Goal: Task Accomplishment & Management: Use online tool/utility

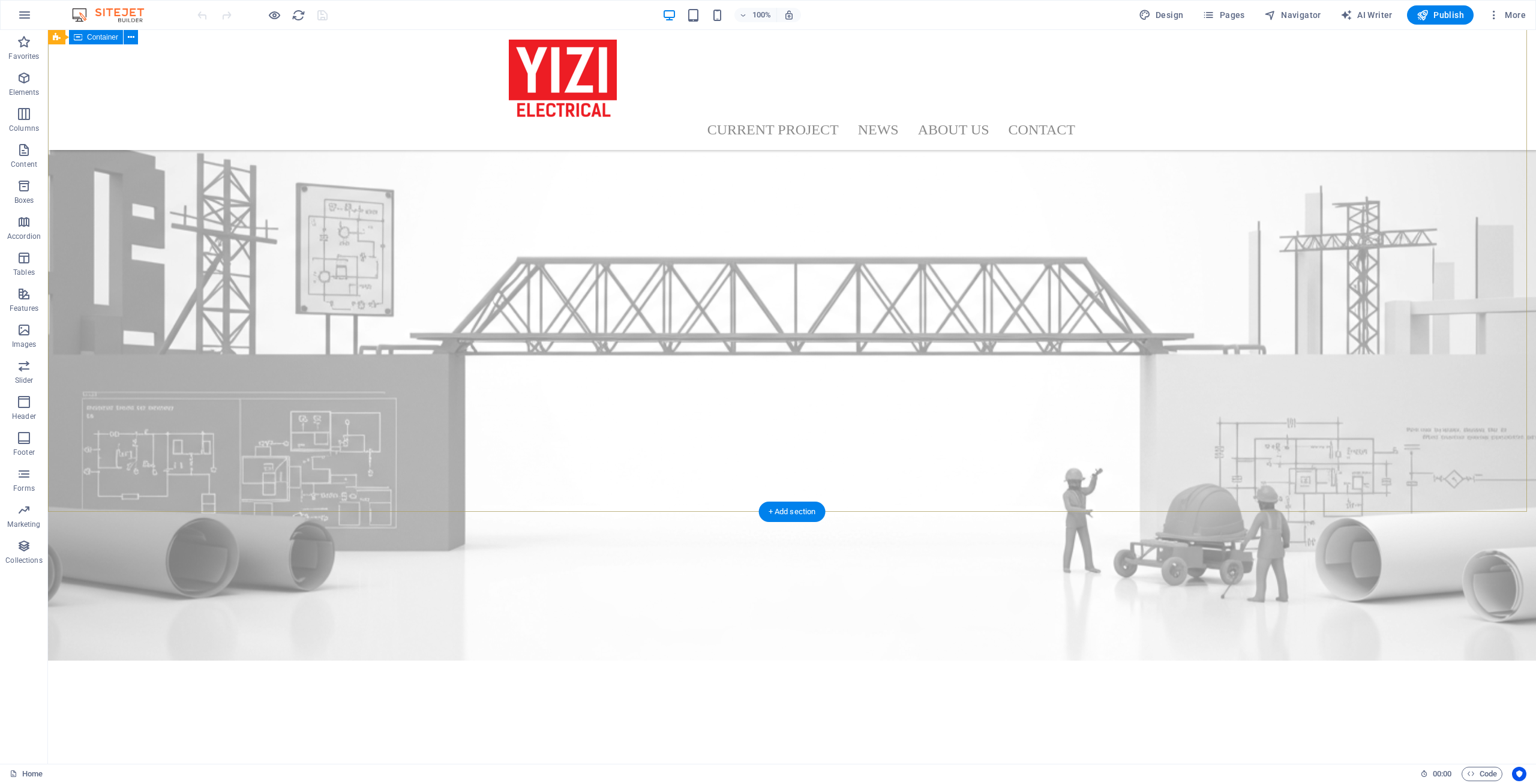
scroll to position [480, 0]
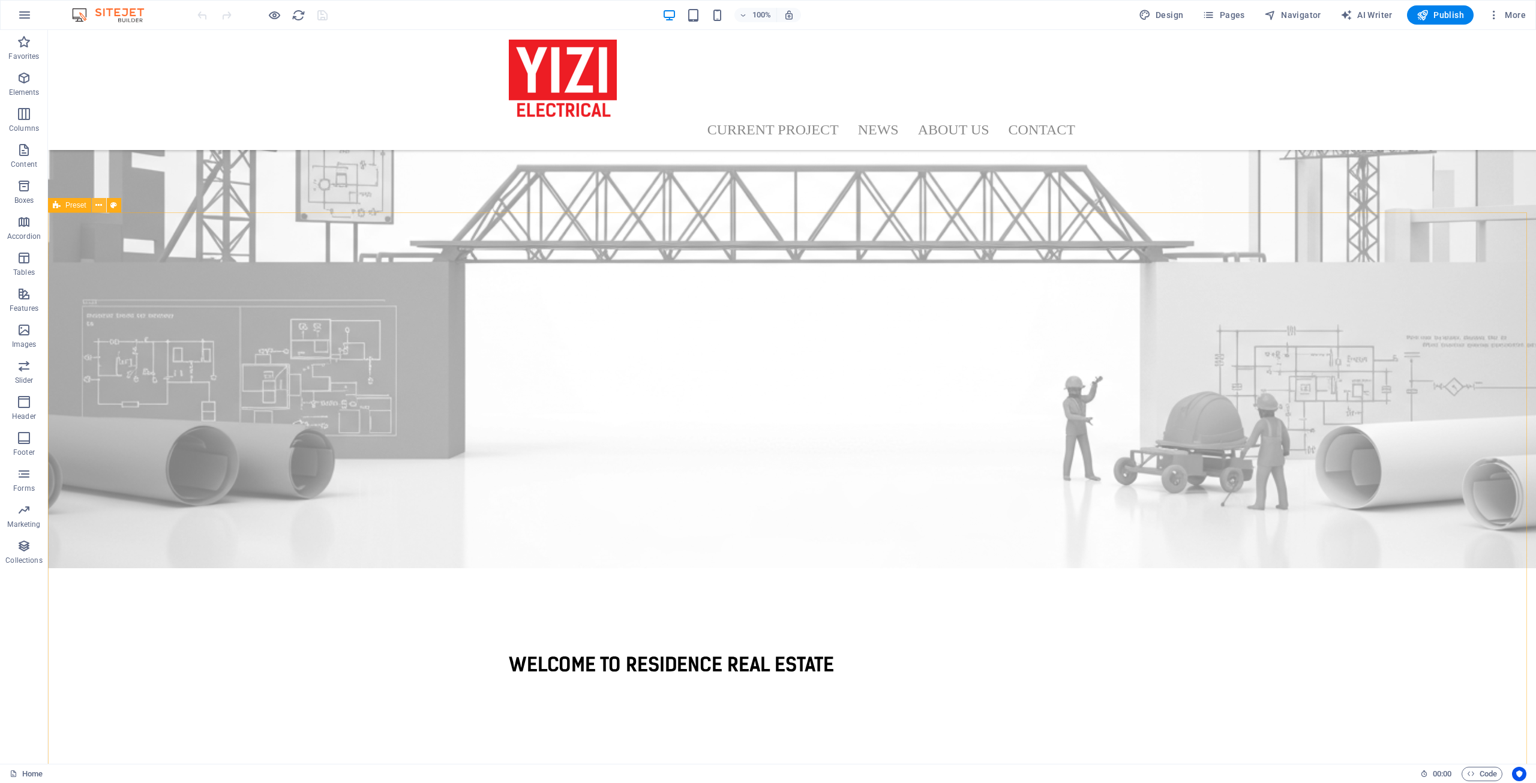
click at [102, 208] on button at bounding box center [99, 205] width 14 height 14
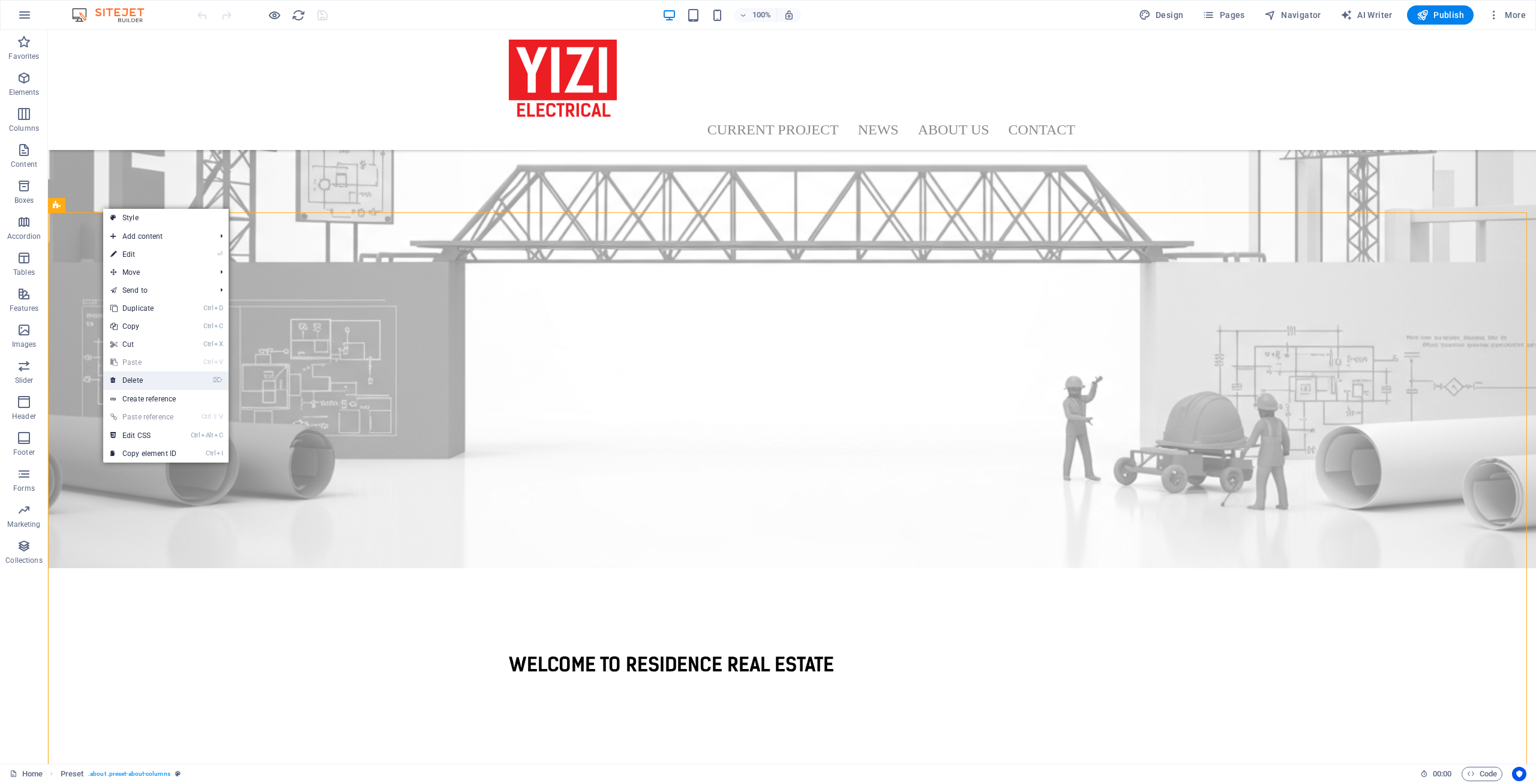
click at [166, 375] on link "⌦ Delete" at bounding box center [143, 380] width 80 height 18
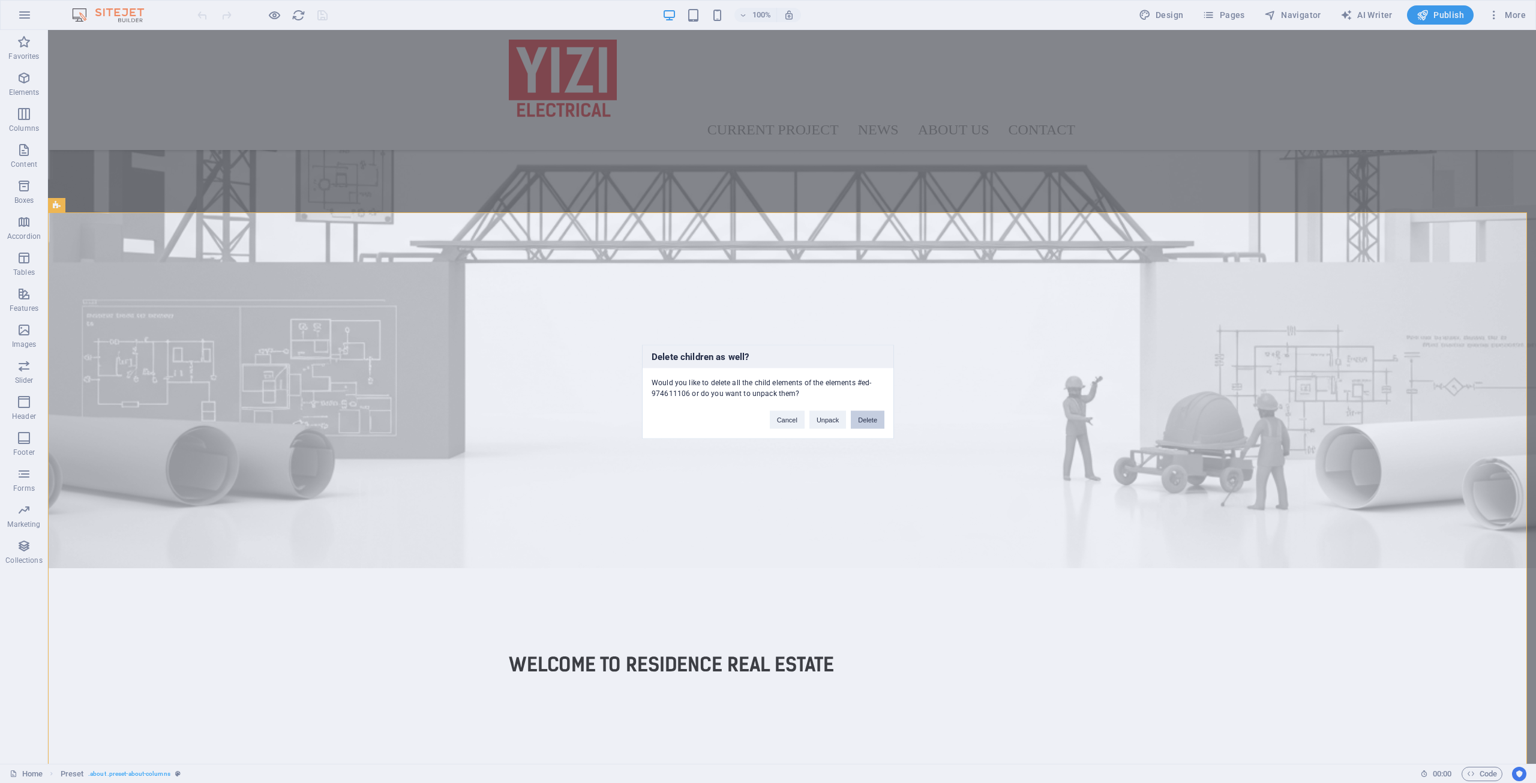
click at [864, 421] on button "Delete" at bounding box center [868, 419] width 34 height 18
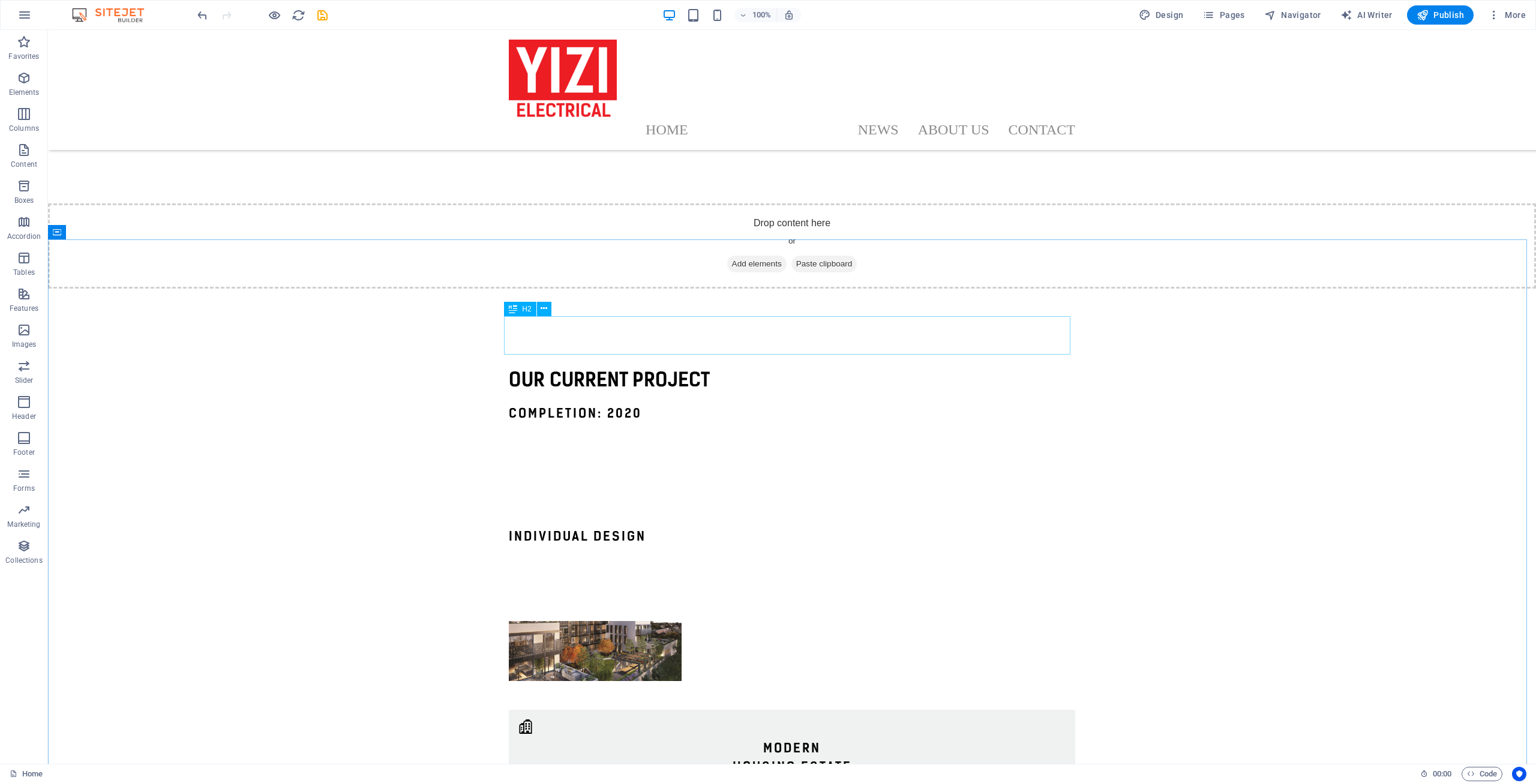
scroll to position [1920, 0]
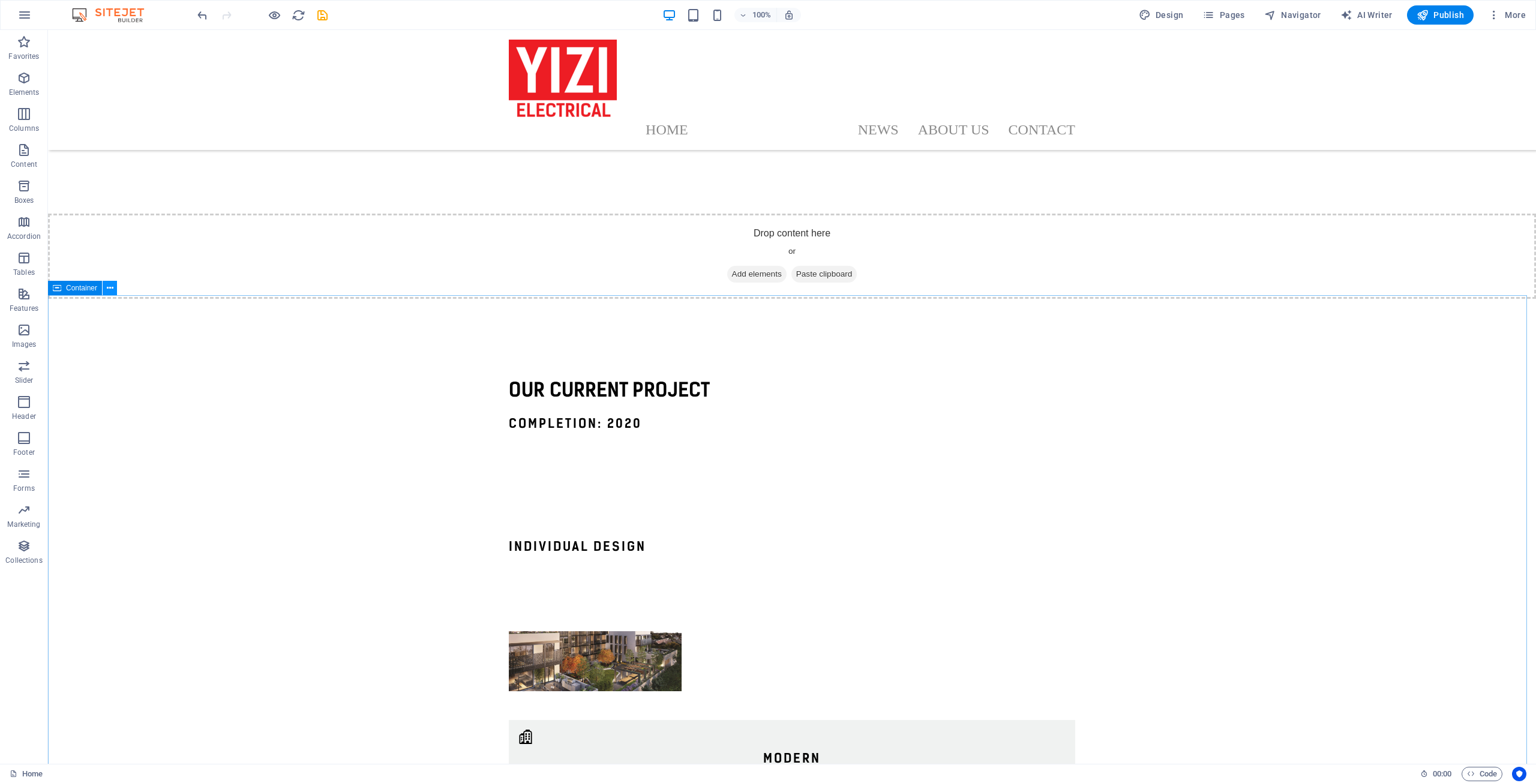
click at [110, 289] on icon at bounding box center [110, 288] width 7 height 13
click at [186, 447] on link "⌦ Delete" at bounding box center [152, 443] width 80 height 18
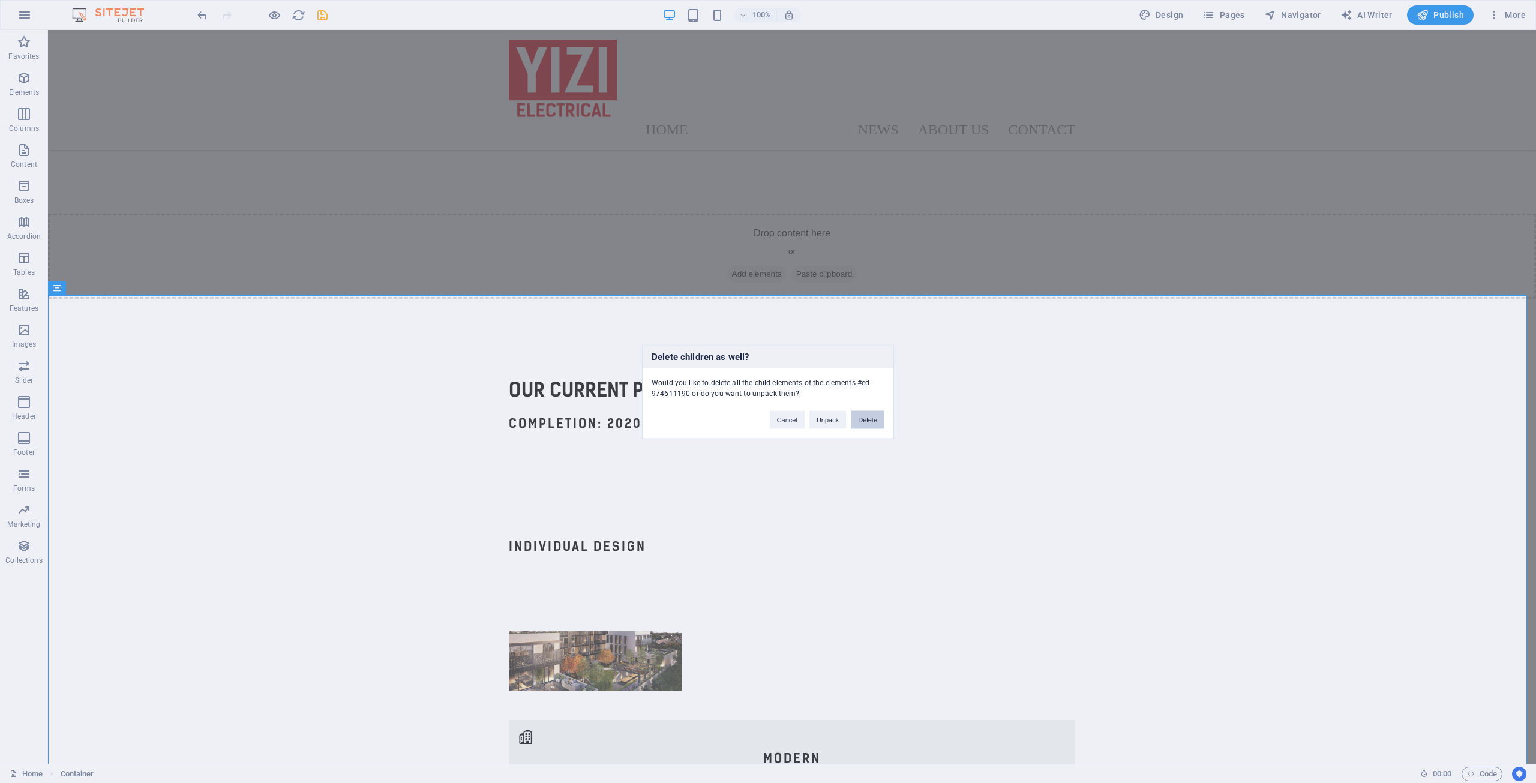
click at [871, 418] on button "Delete" at bounding box center [868, 419] width 34 height 18
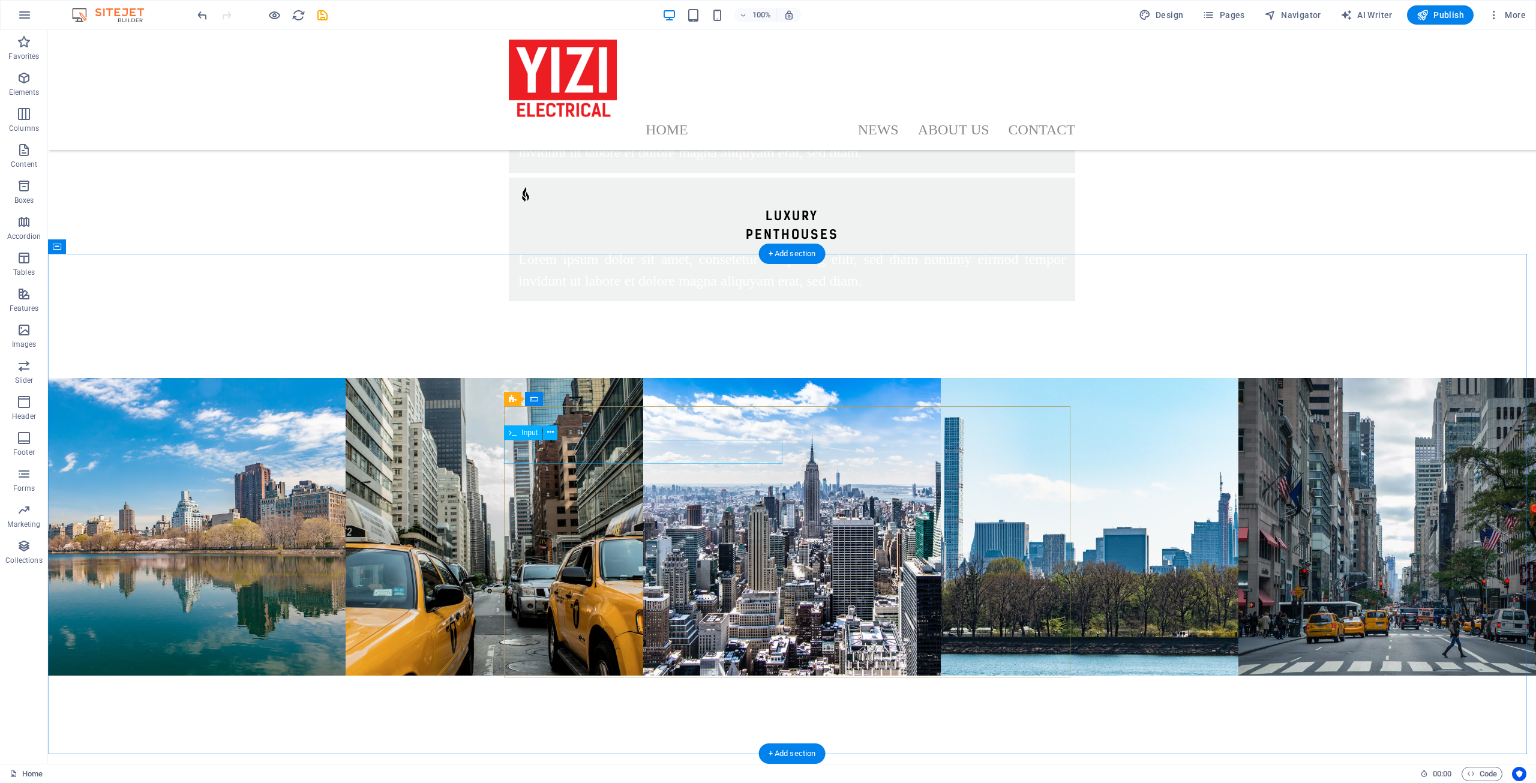
scroll to position [2725, 0]
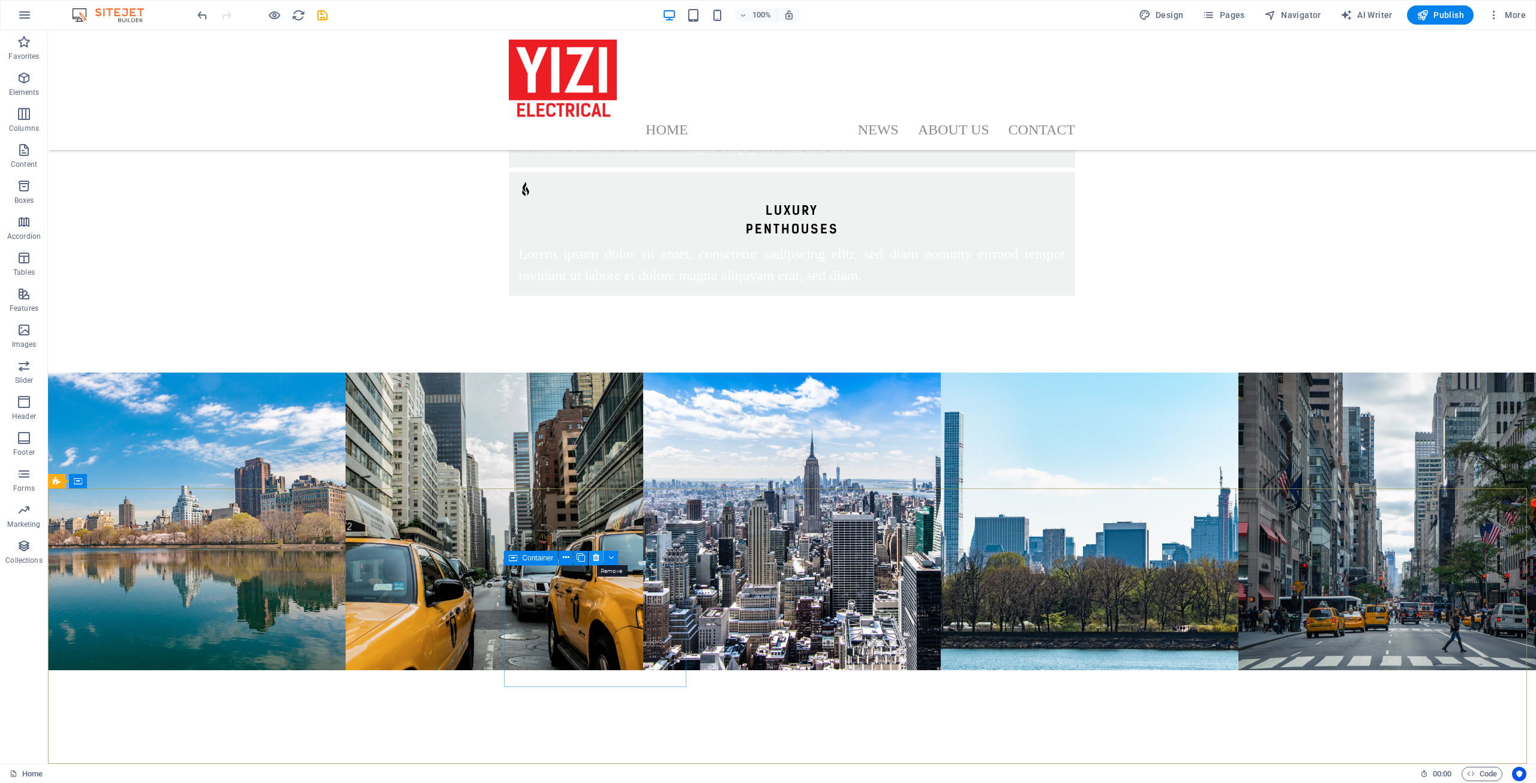
click at [599, 560] on icon at bounding box center [596, 557] width 7 height 13
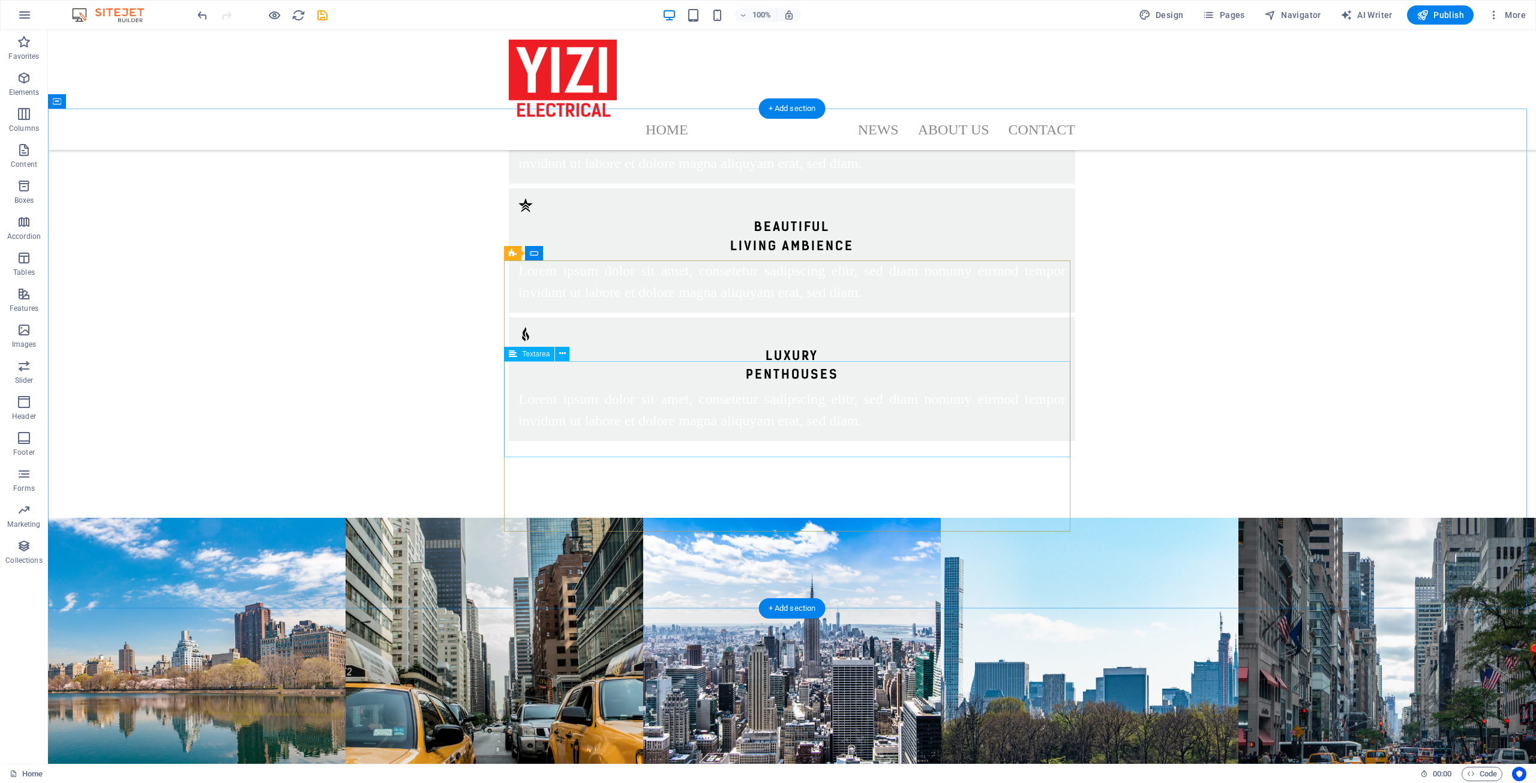
scroll to position [2485, 0]
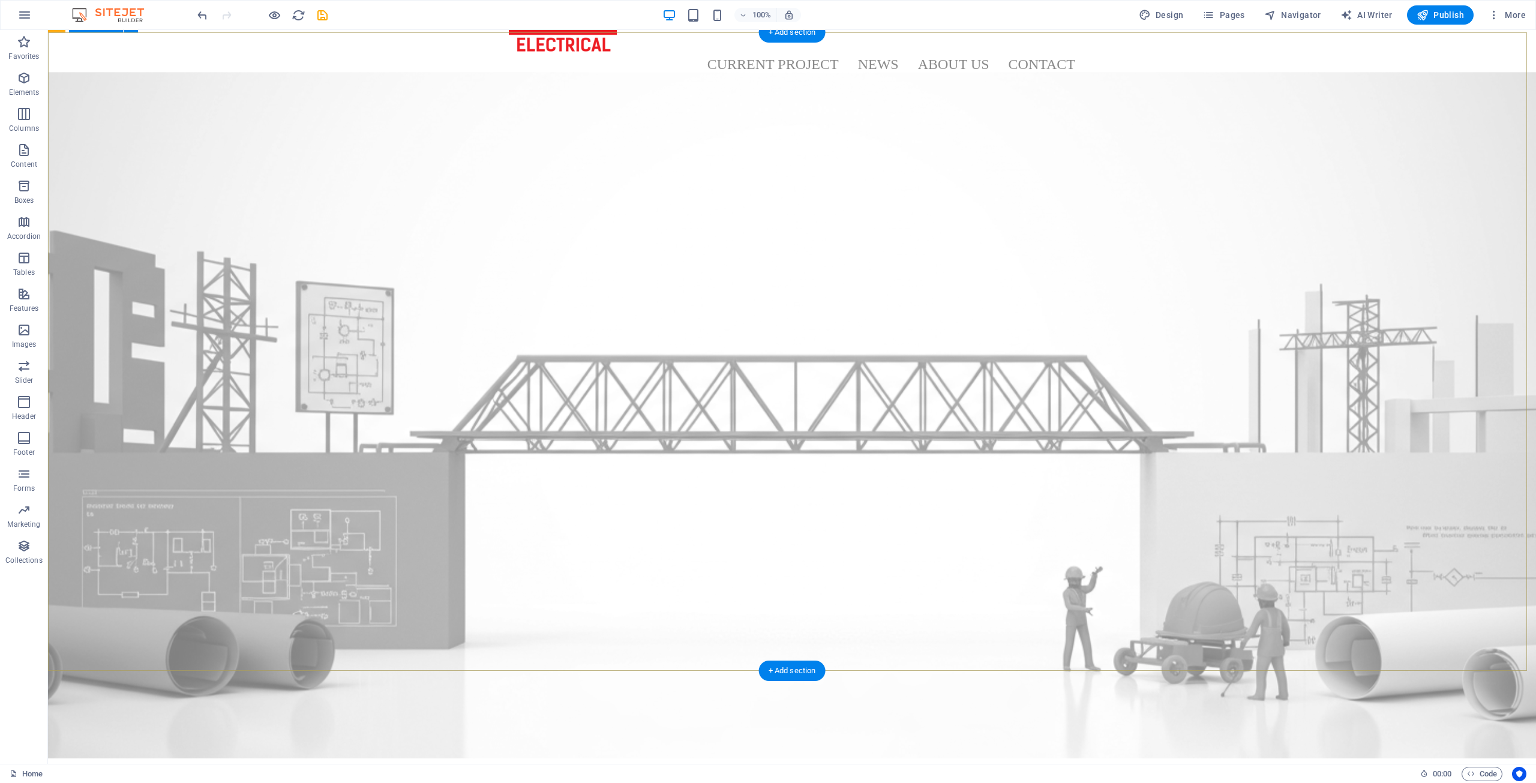
scroll to position [0, 0]
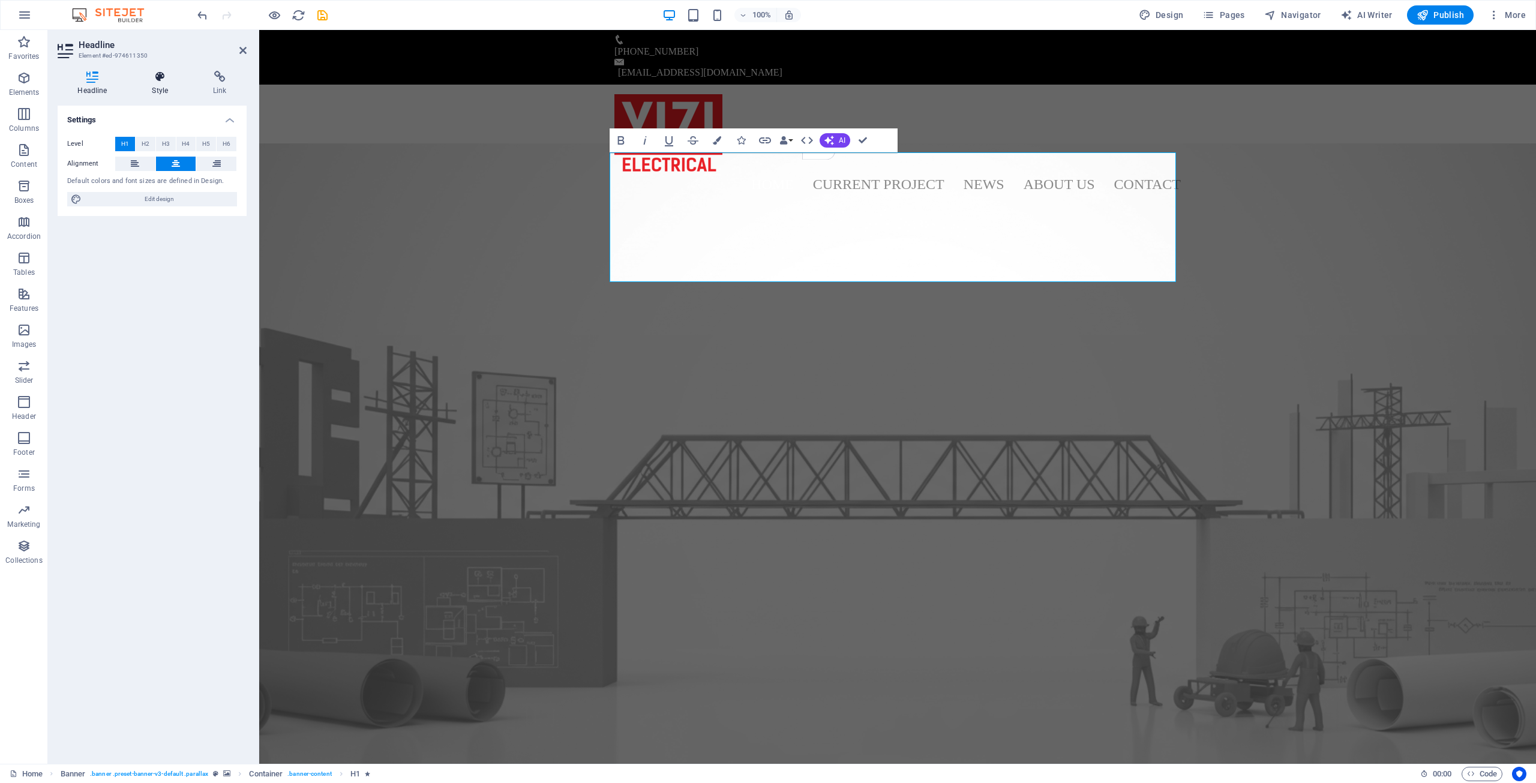
click at [173, 82] on icon at bounding box center [160, 77] width 56 height 12
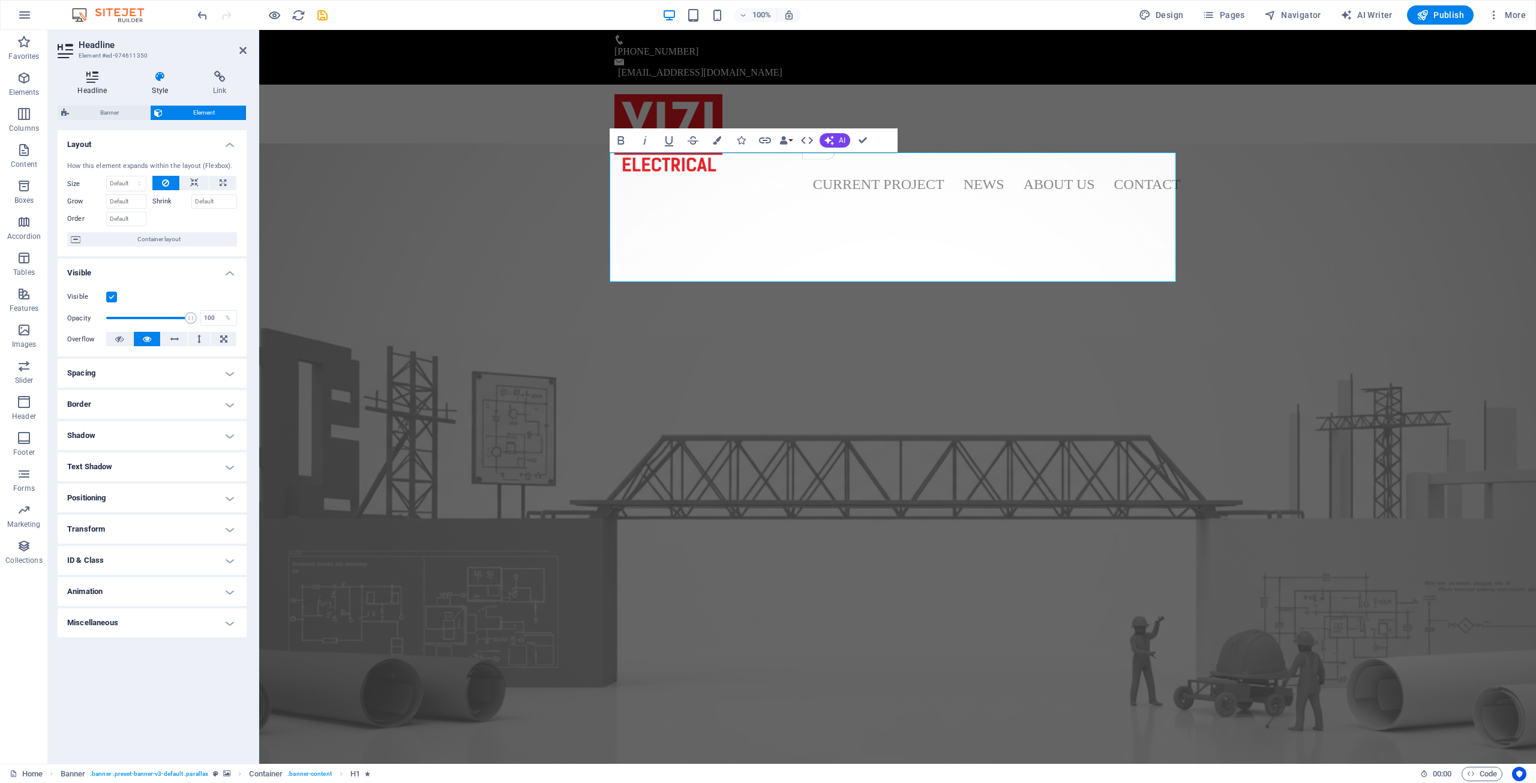
click at [91, 95] on h4 "Headline" at bounding box center [95, 83] width 74 height 25
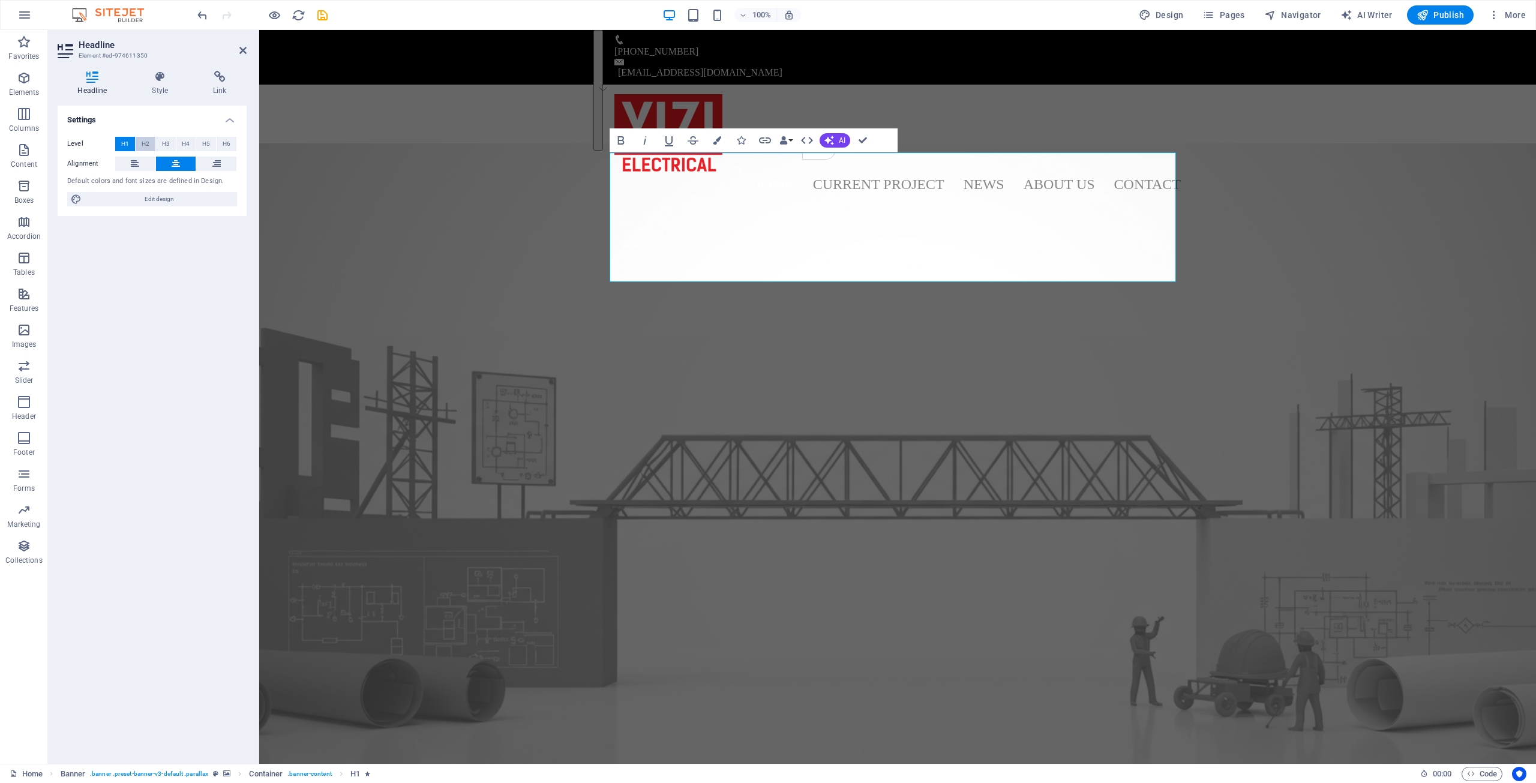
click at [146, 145] on span "H2" at bounding box center [146, 144] width 8 height 14
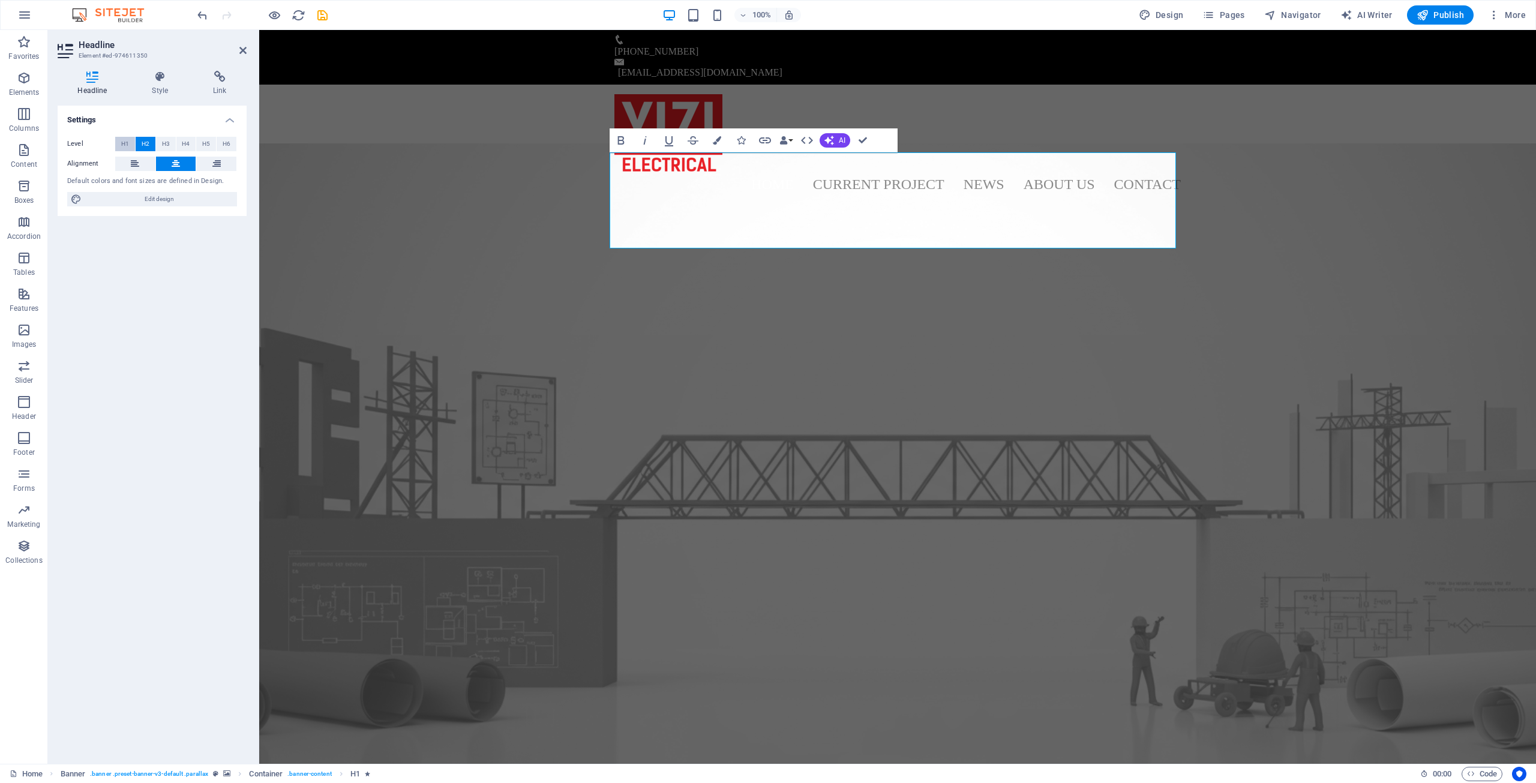
click at [125, 145] on span "H1" at bounding box center [125, 144] width 8 height 14
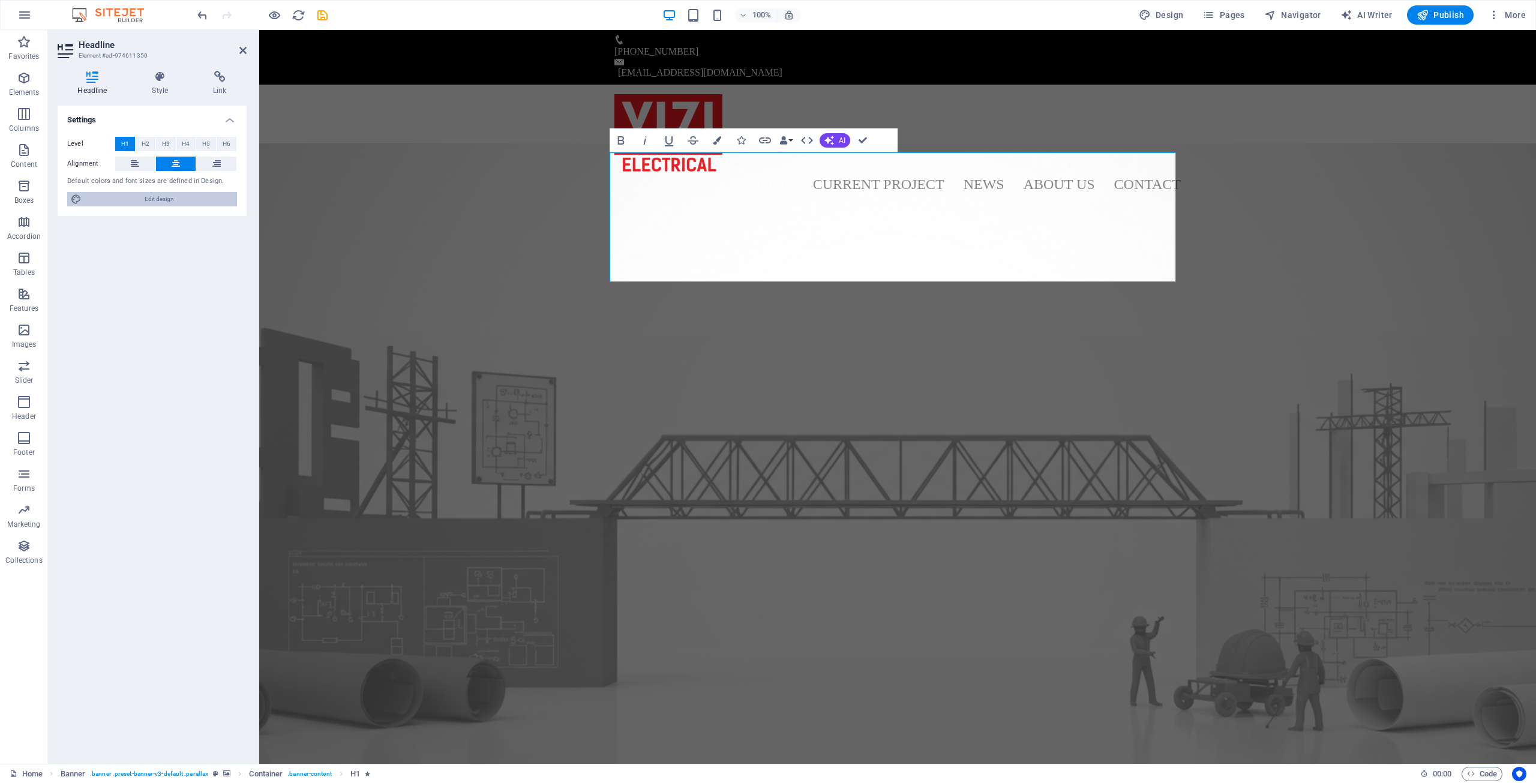
click at [169, 202] on span "Edit design" at bounding box center [159, 199] width 148 height 14
select select "px"
select select "300"
select select "px"
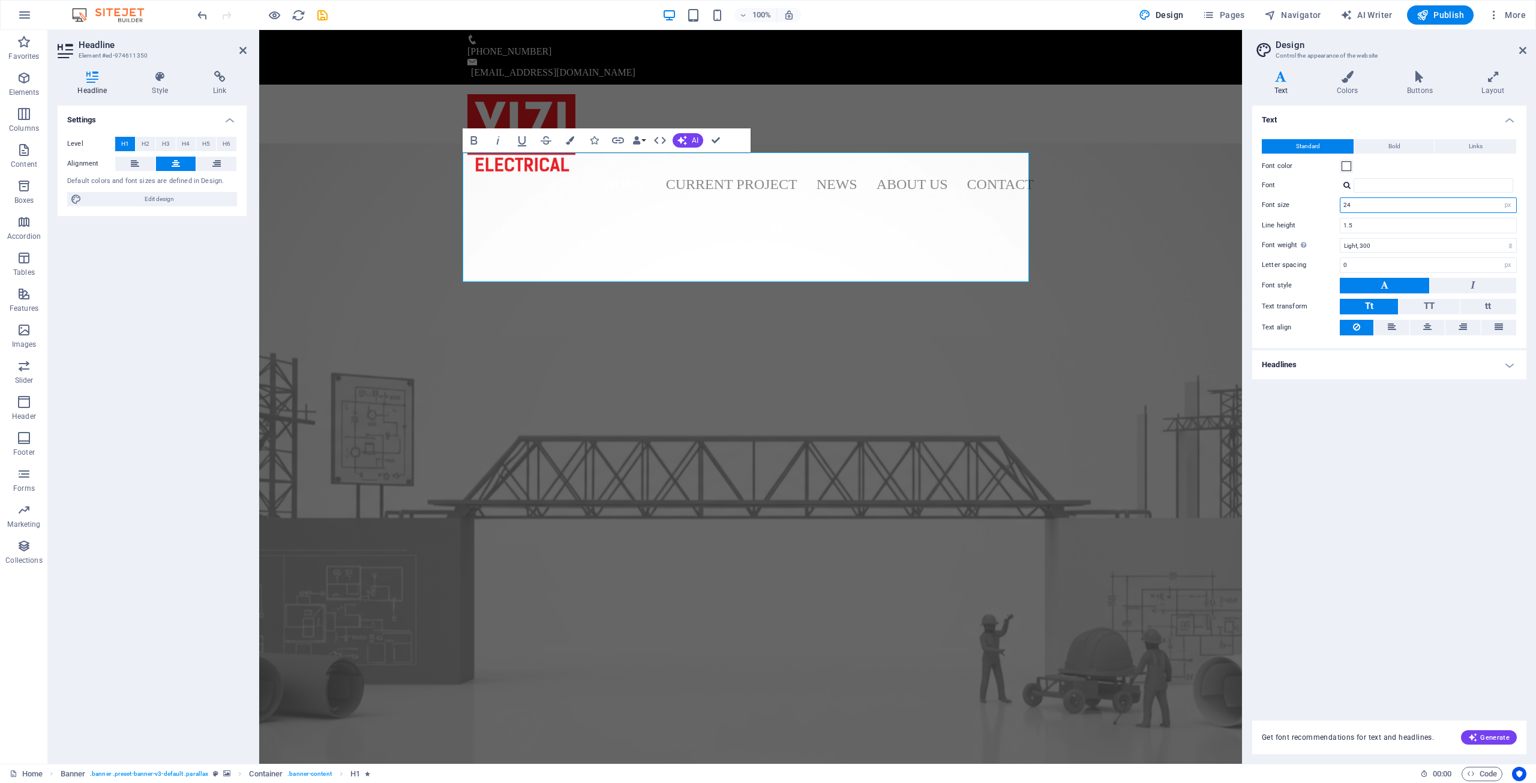
drag, startPoint x: 1365, startPoint y: 203, endPoint x: 1325, endPoint y: 203, distance: 40.8
click at [1325, 203] on div "Font size 24 rem px" at bounding box center [1389, 205] width 255 height 16
click at [1369, 201] on input "24" at bounding box center [1428, 205] width 176 height 14
drag, startPoint x: 1374, startPoint y: 200, endPoint x: 1315, endPoint y: 205, distance: 59.6
click at [1315, 205] on div "Font size 24 rem px" at bounding box center [1389, 205] width 255 height 16
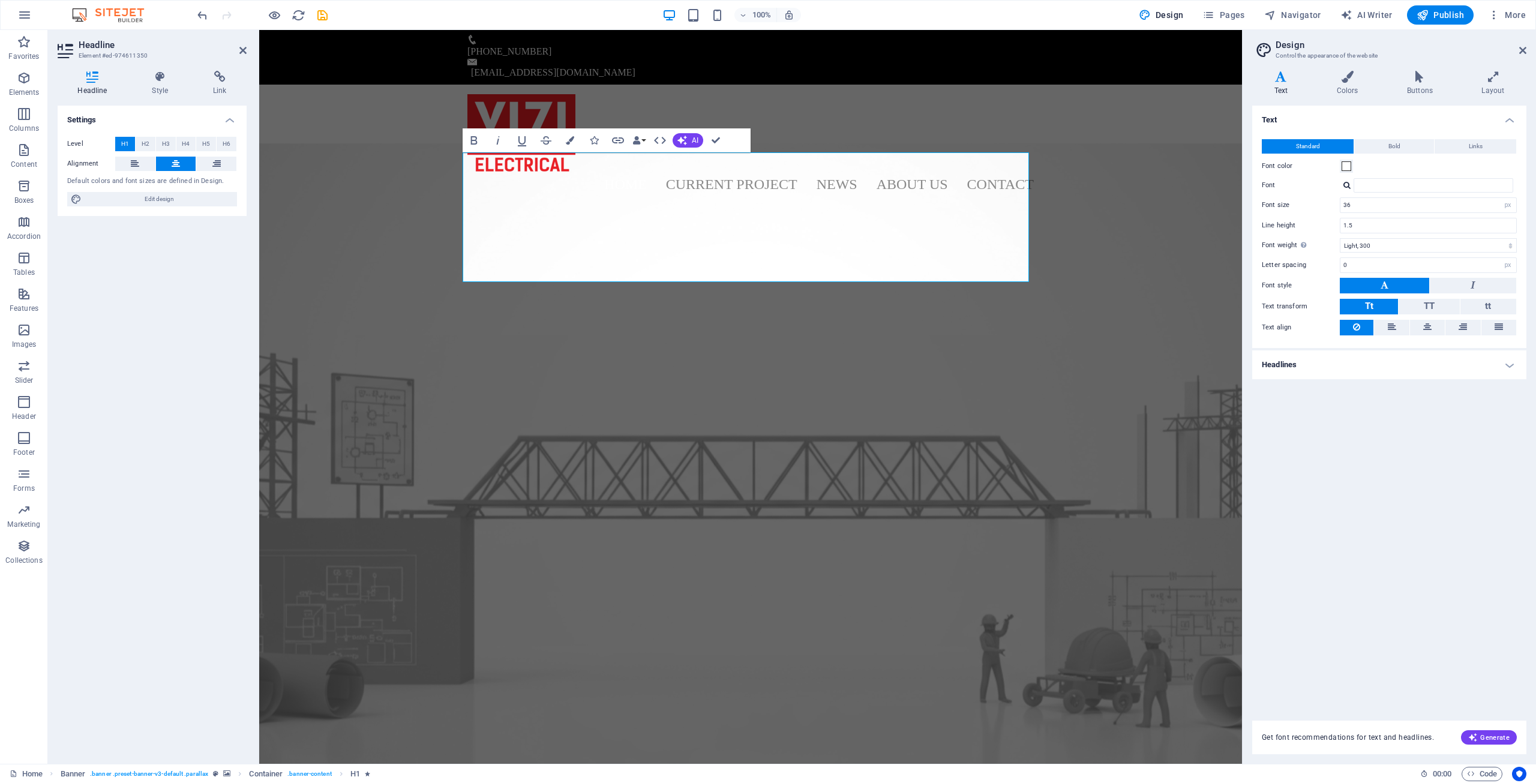
click at [1402, 449] on div "Text Standard Bold Links Font color Font Font size 36 rem px Line height 1.5 Fo…" at bounding box center [1389, 406] width 274 height 600
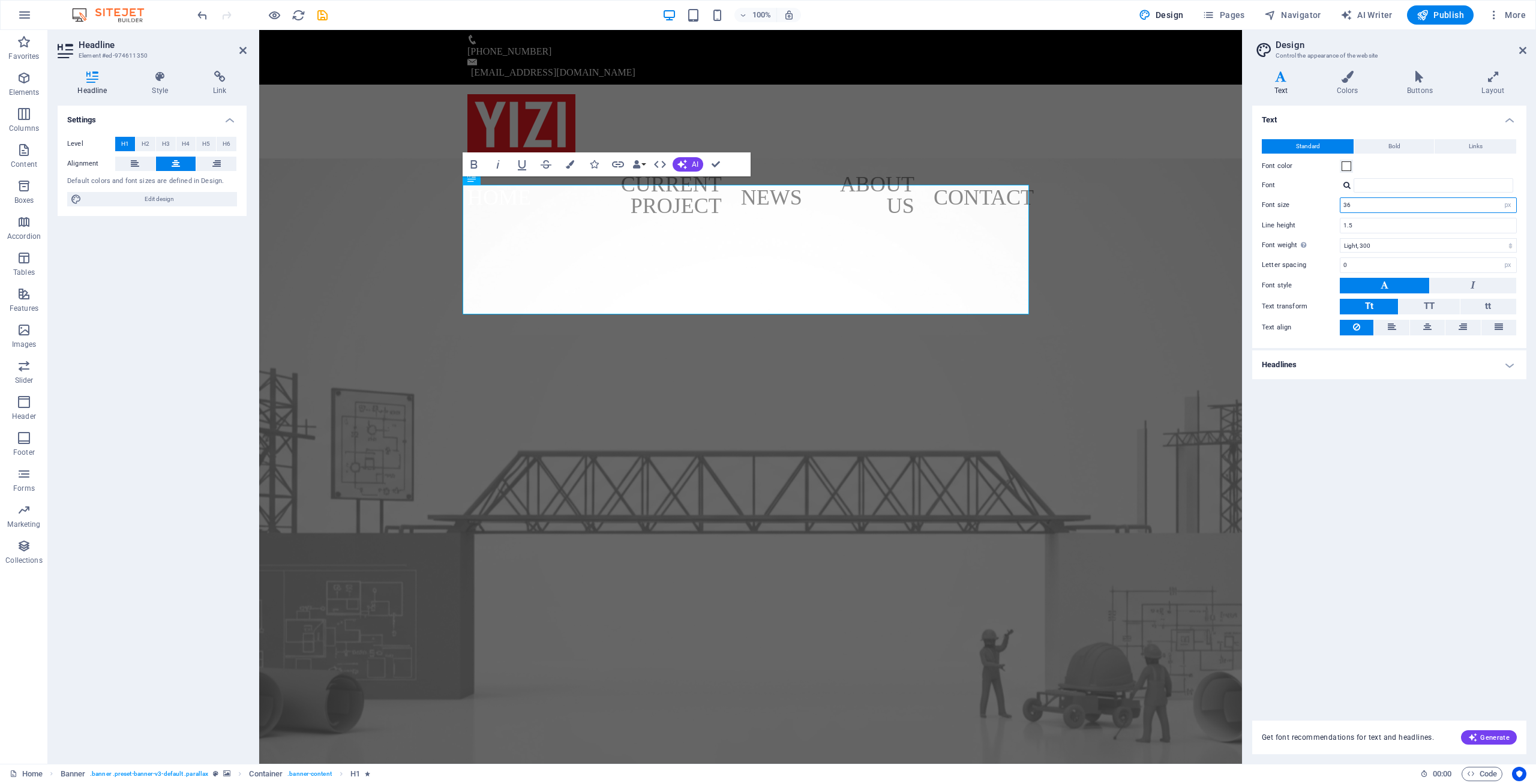
drag, startPoint x: 1361, startPoint y: 206, endPoint x: 1318, endPoint y: 205, distance: 42.6
click at [1319, 205] on div "Font size 36 rem px" at bounding box center [1389, 205] width 255 height 16
type input "24"
click at [1460, 537] on div "Text Standard Bold Links Font color Font Font size 24 rem px Line height 1.5 Fo…" at bounding box center [1389, 406] width 274 height 600
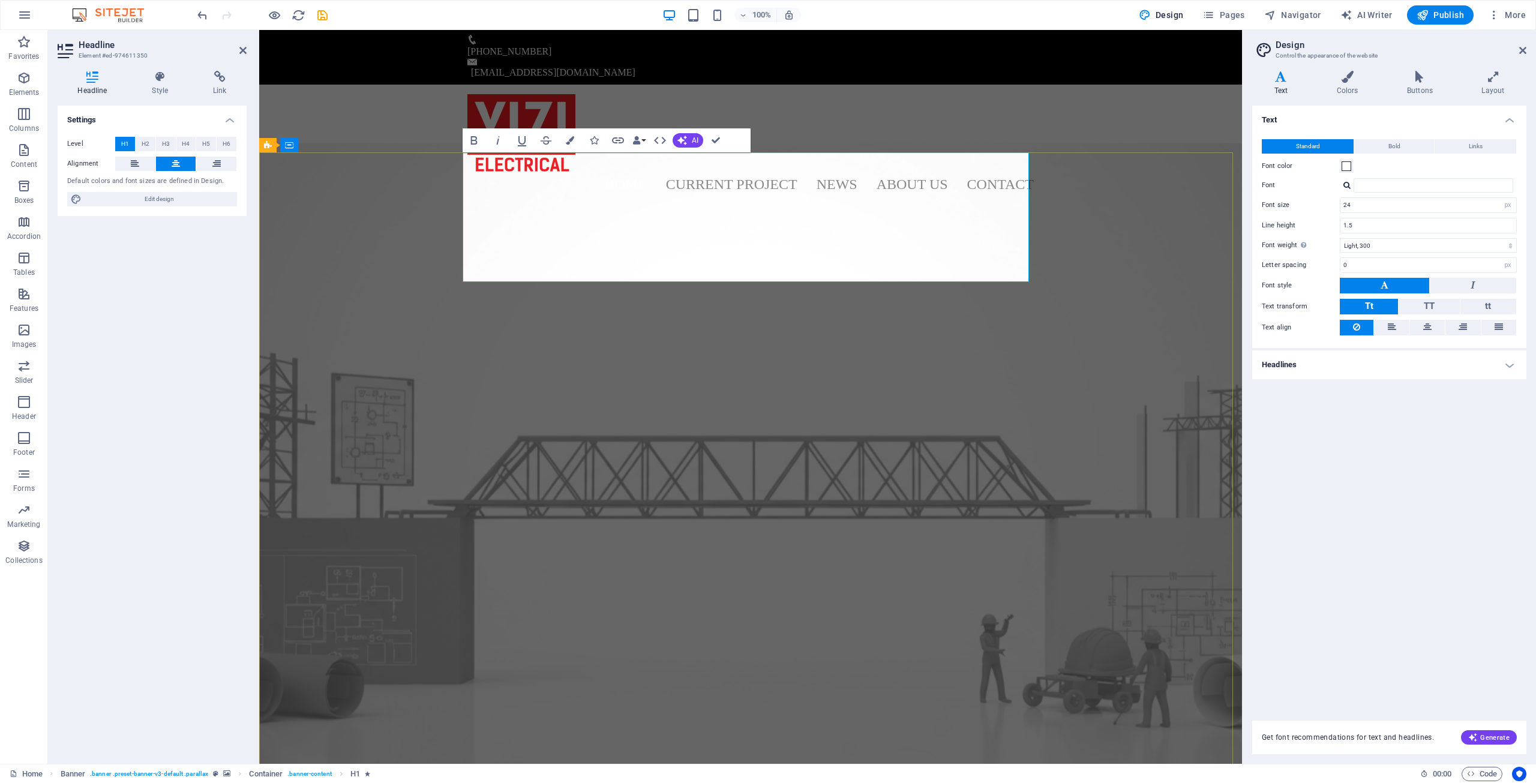
click at [1372, 365] on h4 "Headlines" at bounding box center [1389, 364] width 274 height 29
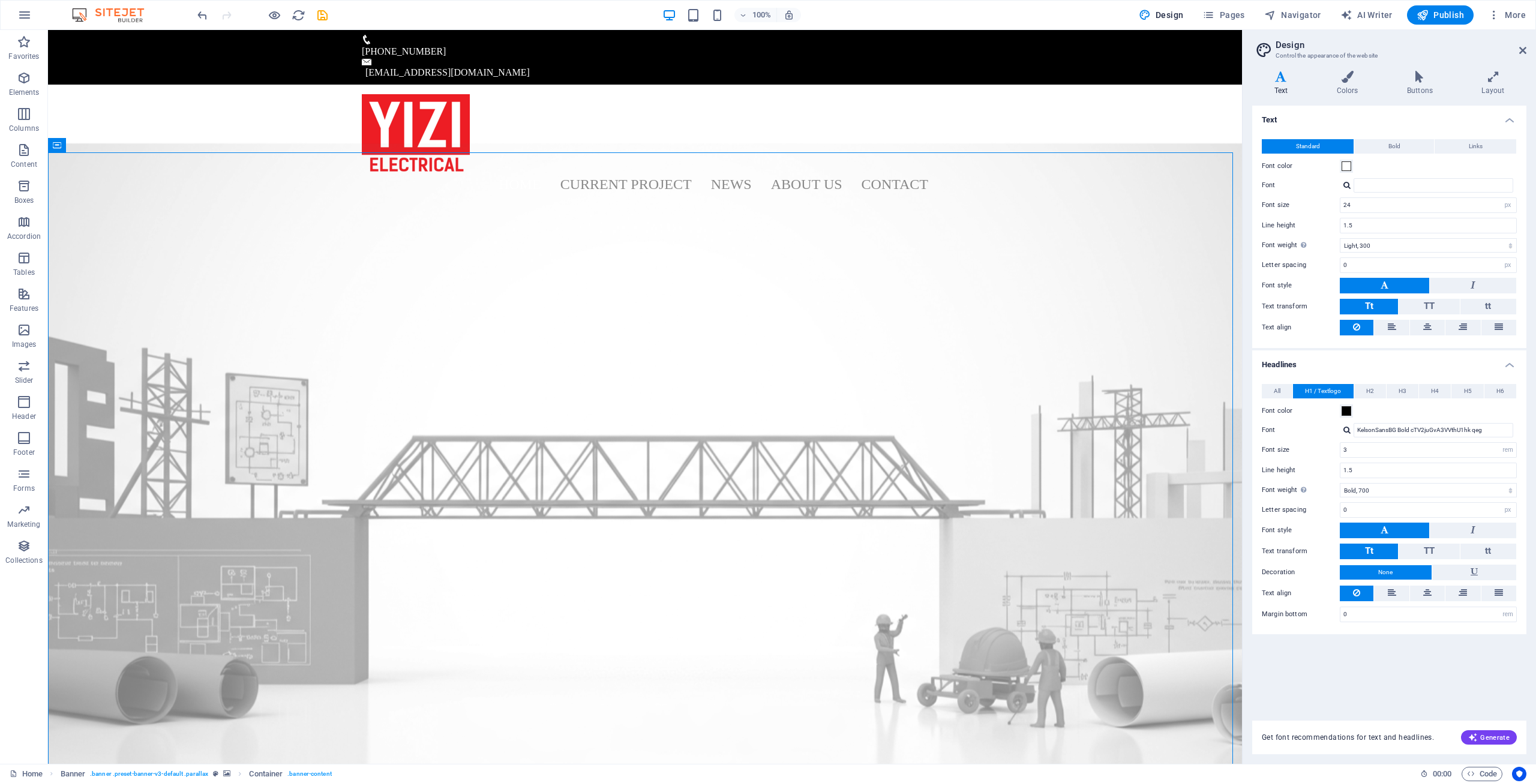
click at [1516, 52] on header "Design Control the appearance of the website" at bounding box center [1390, 45] width 272 height 31
click at [1524, 49] on icon at bounding box center [1522, 51] width 7 height 10
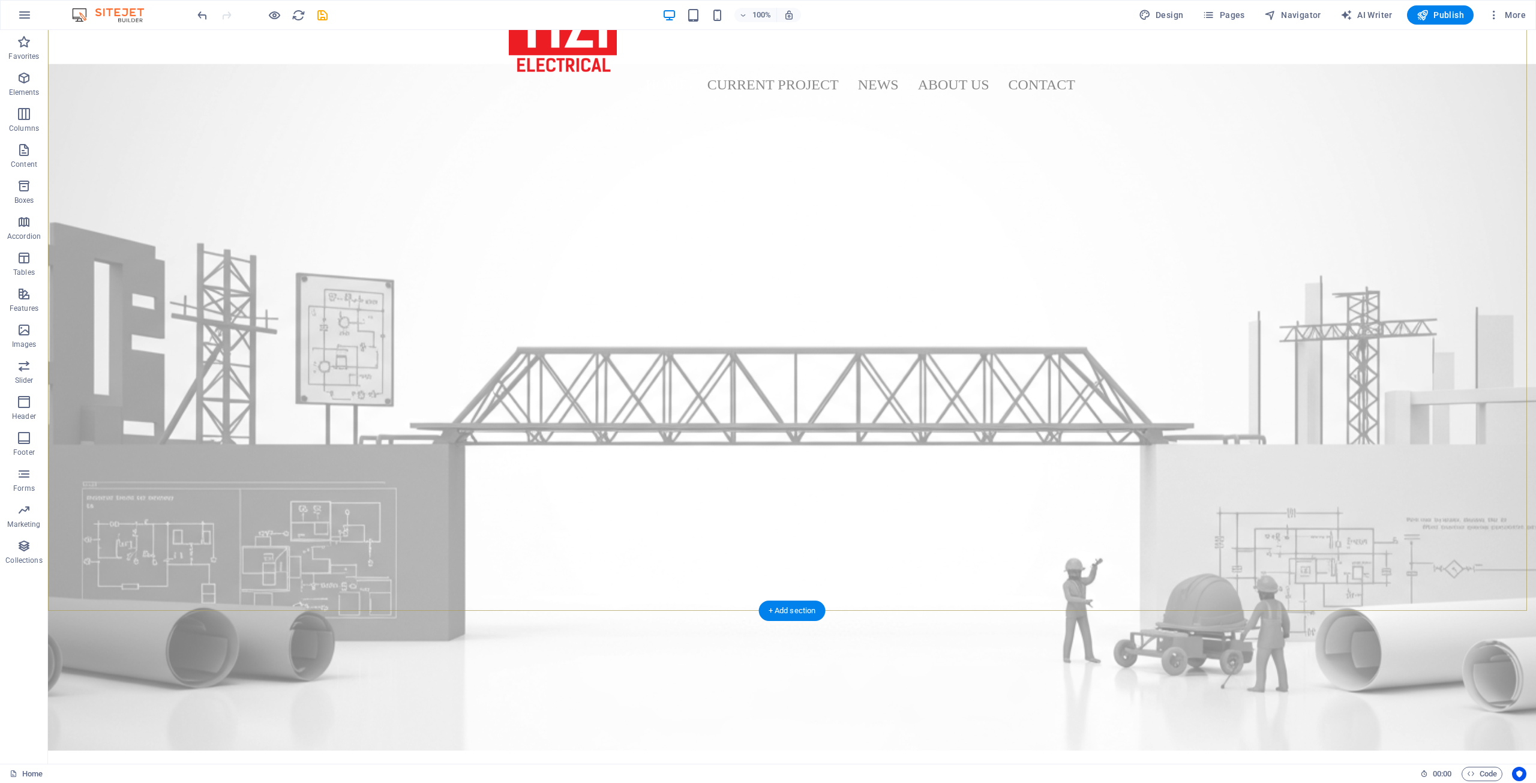
scroll to position [180, 0]
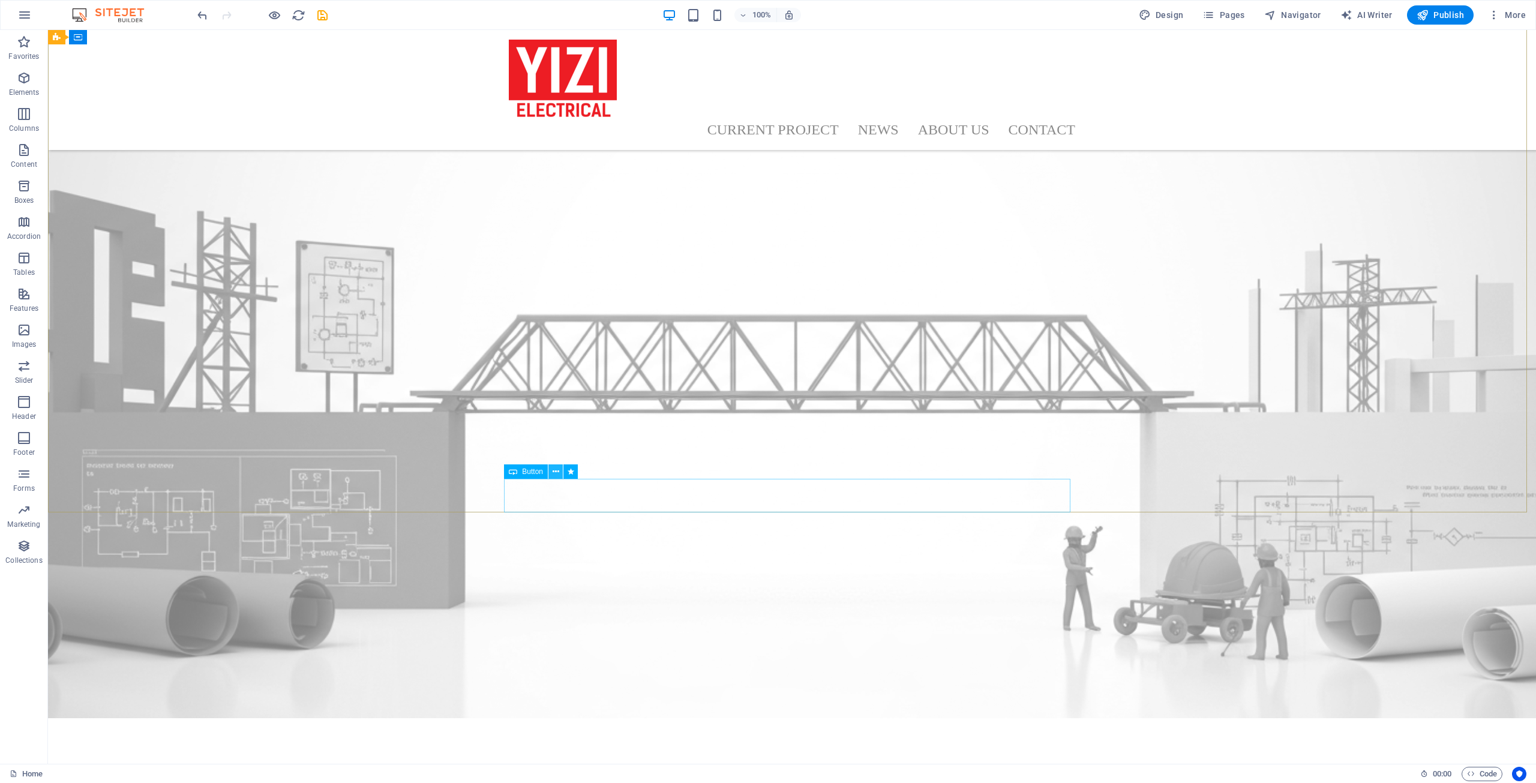
click at [555, 473] on icon at bounding box center [555, 471] width 7 height 13
click at [516, 689] on div "Bridging the Gap between Engineering and Construction Our Current Project" at bounding box center [792, 781] width 1488 height 184
click at [554, 470] on icon at bounding box center [555, 471] width 7 height 13
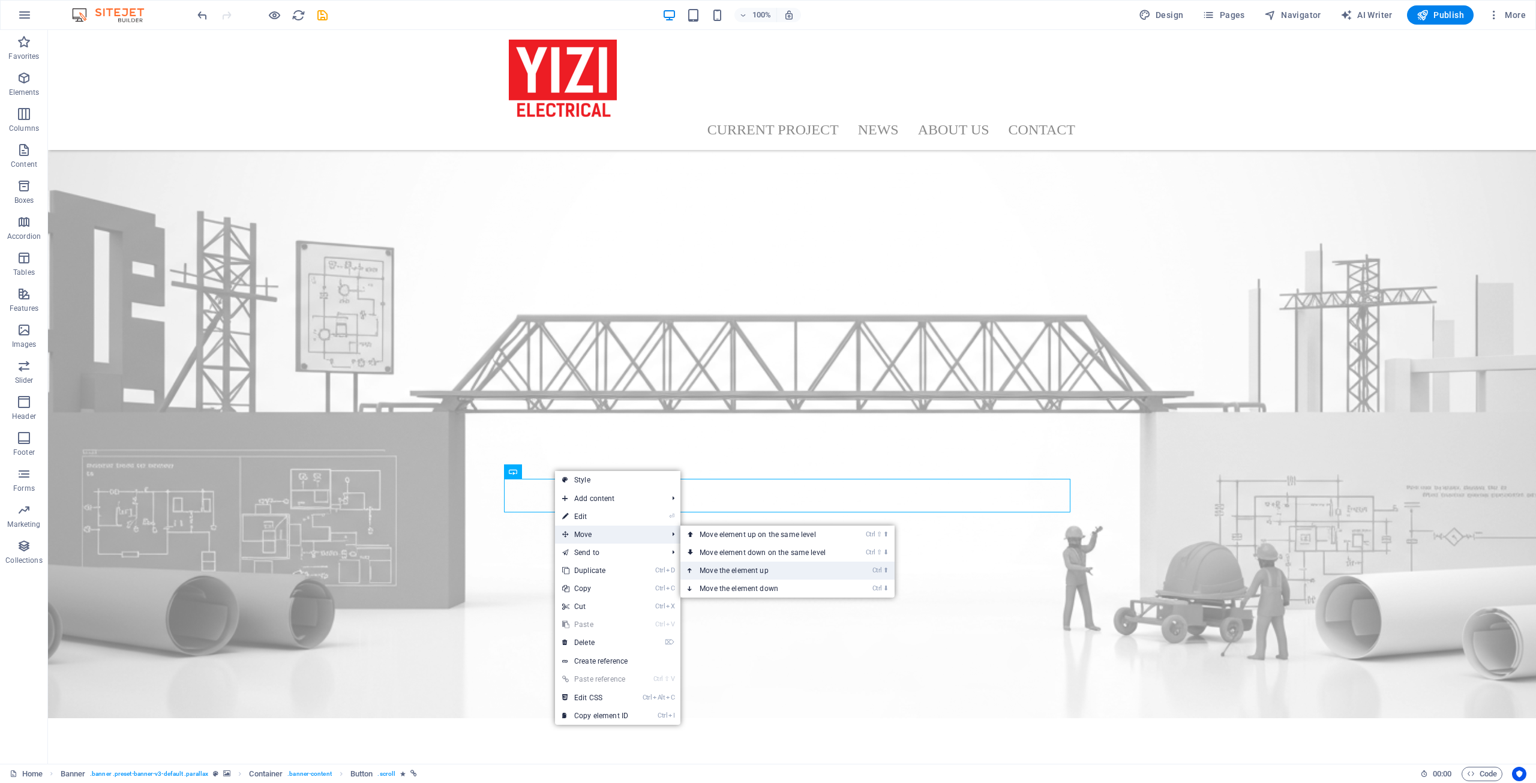
click at [830, 569] on link "Ctrl ⬆ Move the element up" at bounding box center [764, 570] width 169 height 18
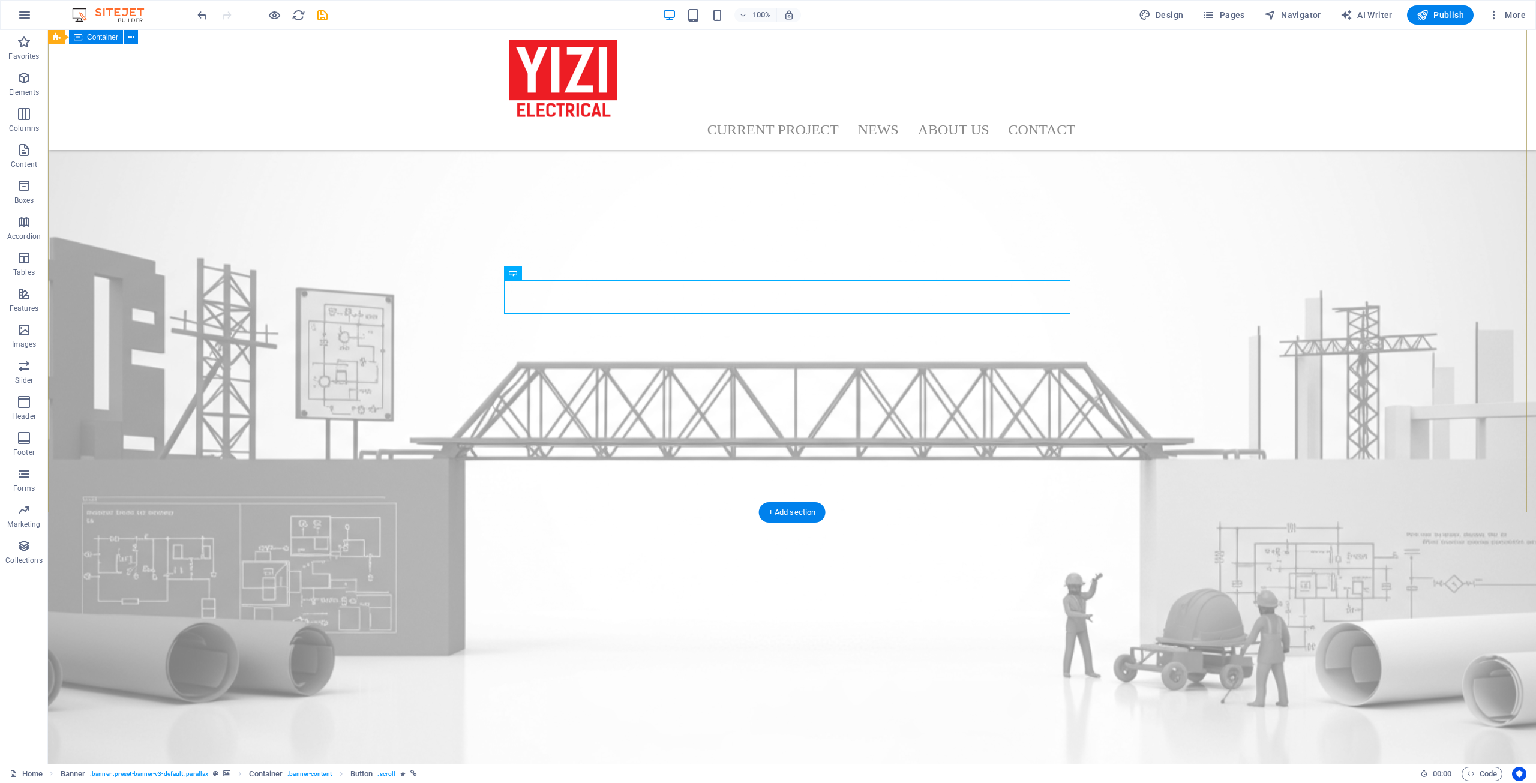
scroll to position [0, 0]
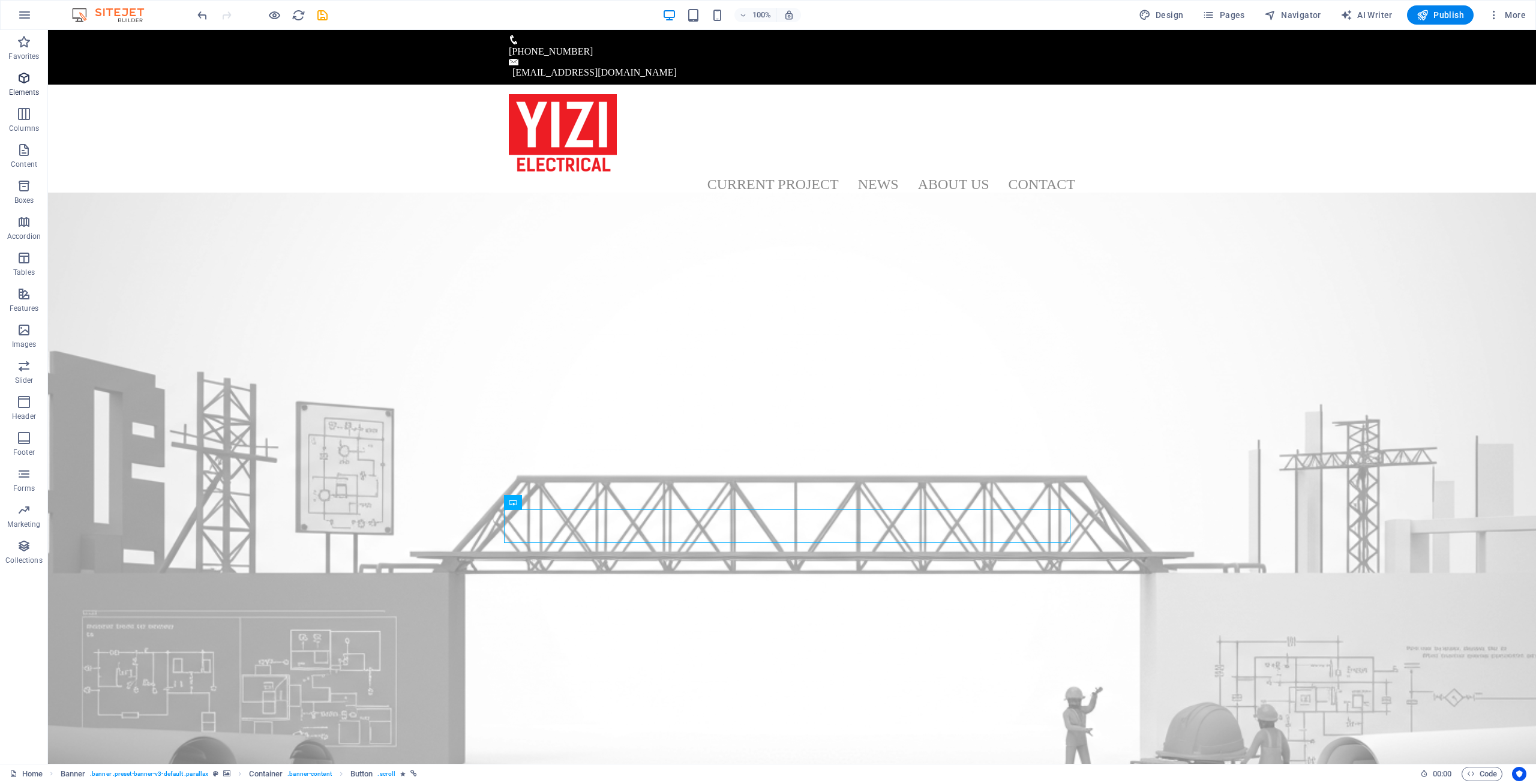
click at [26, 81] on icon "button" at bounding box center [24, 78] width 14 height 14
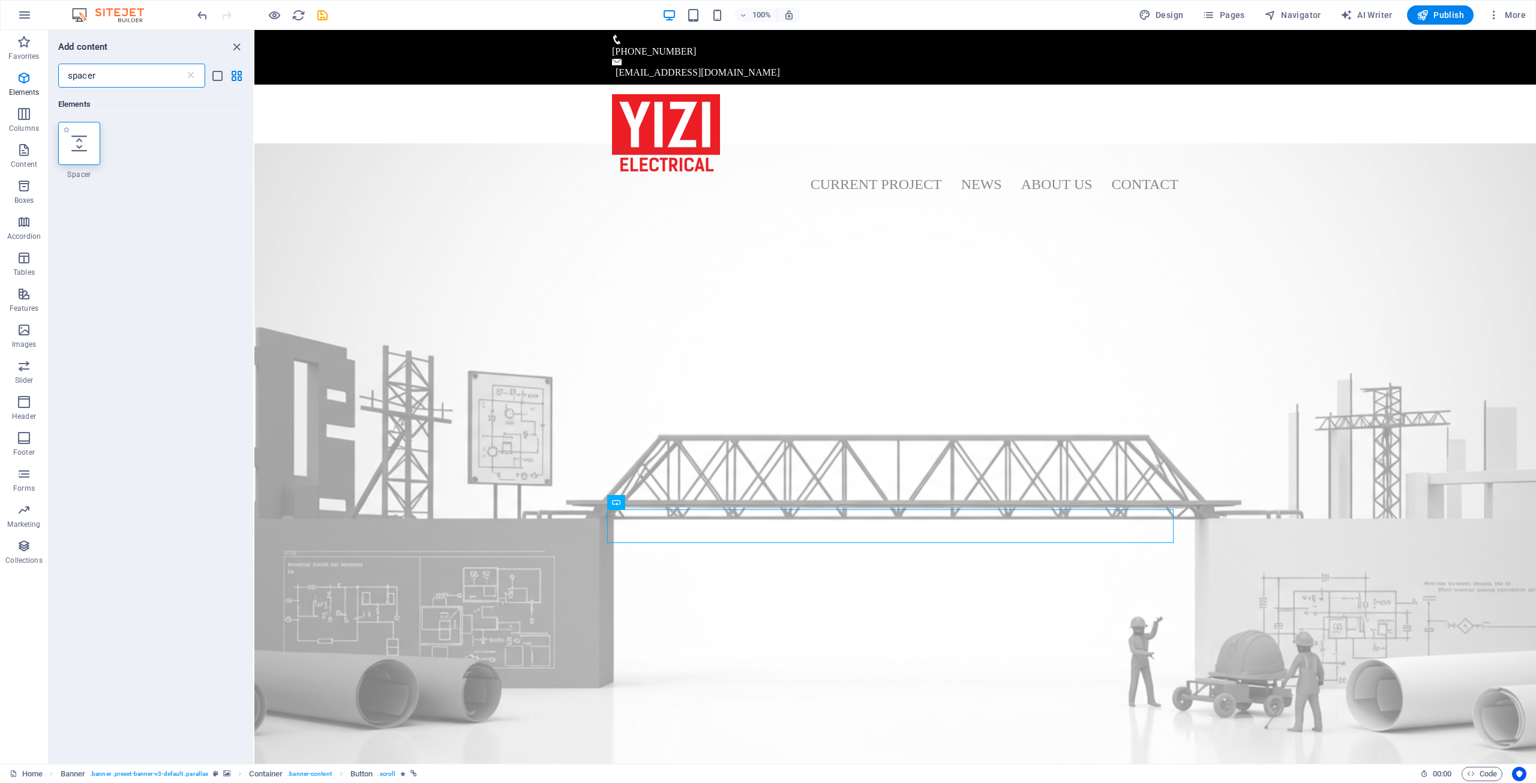
type input "spacer"
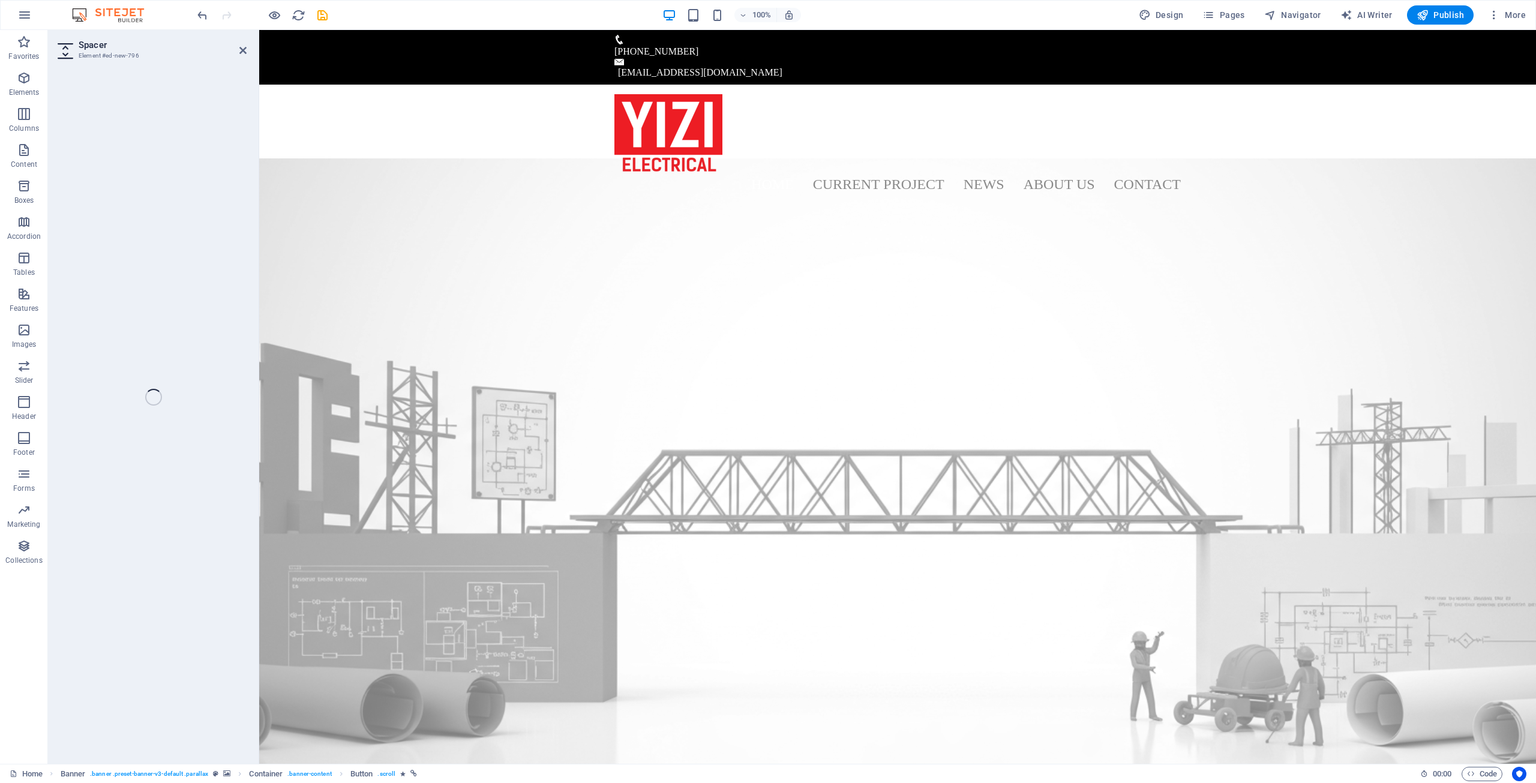
select select "px"
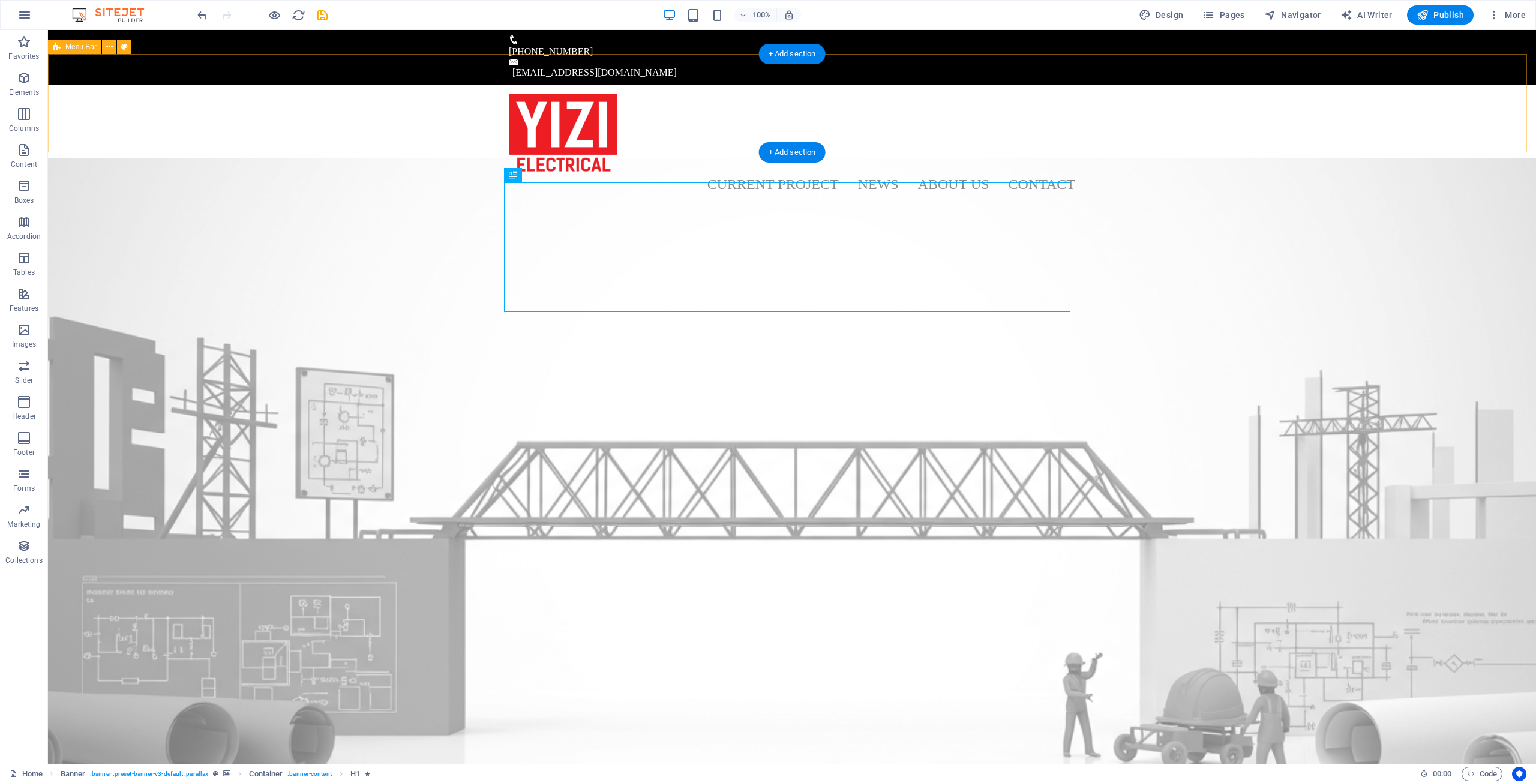
click at [1289, 136] on div "Home Current Project News About us Contact Menu" at bounding box center [792, 145] width 1488 height 120
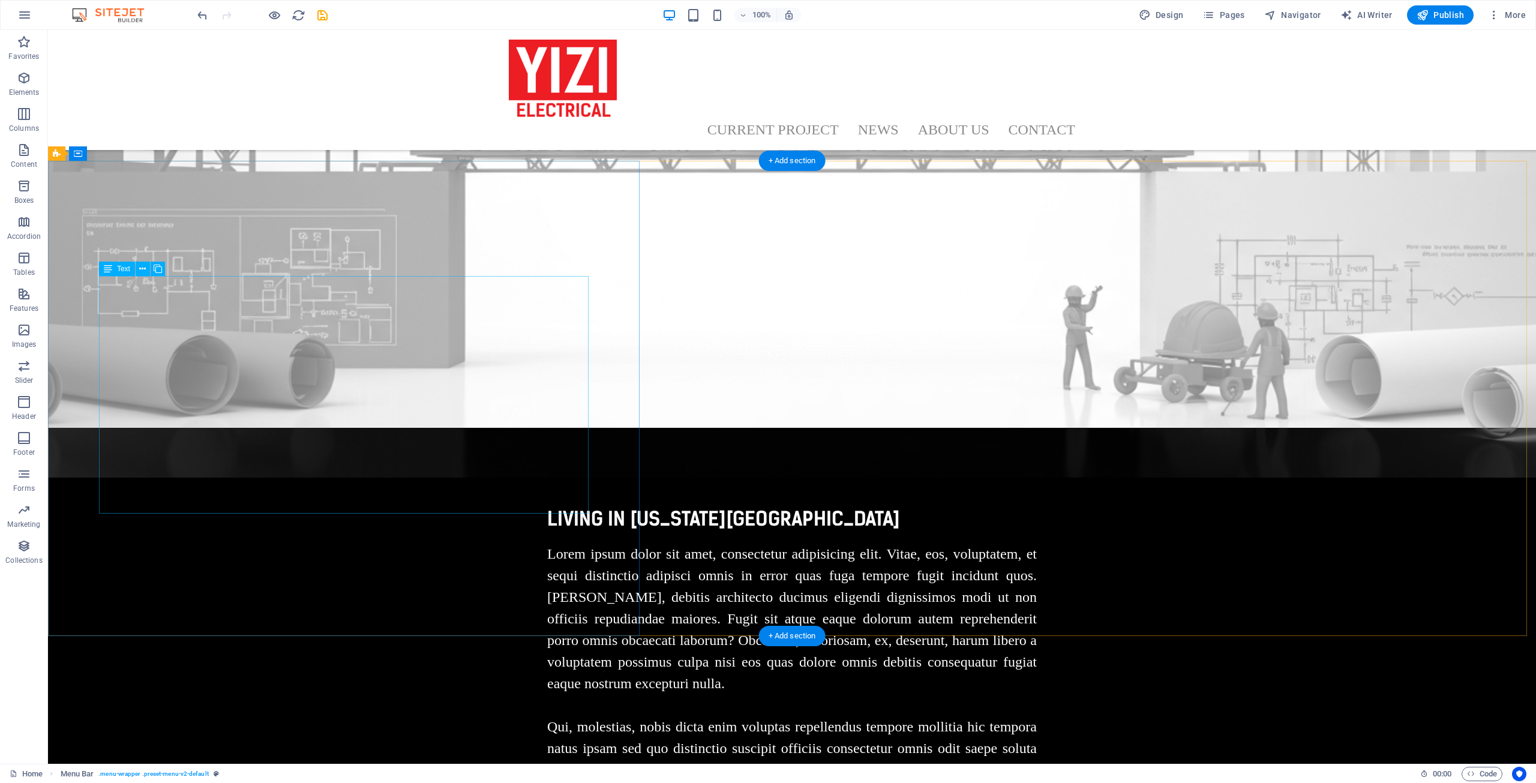
scroll to position [660, 0]
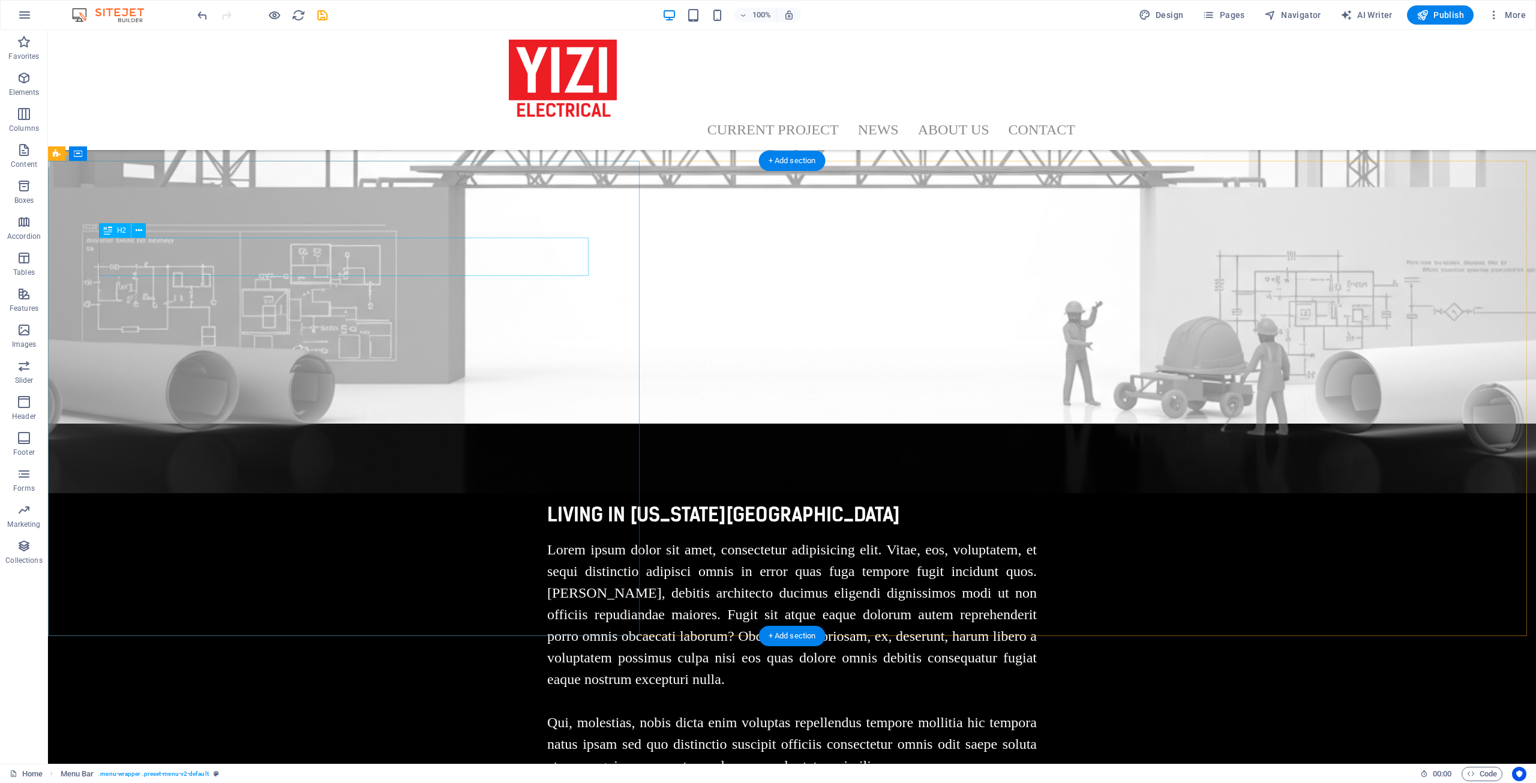
click at [547, 500] on div "Living in [US_STATE][GEOGRAPHIC_DATA]" at bounding box center [791, 514] width 489 height 29
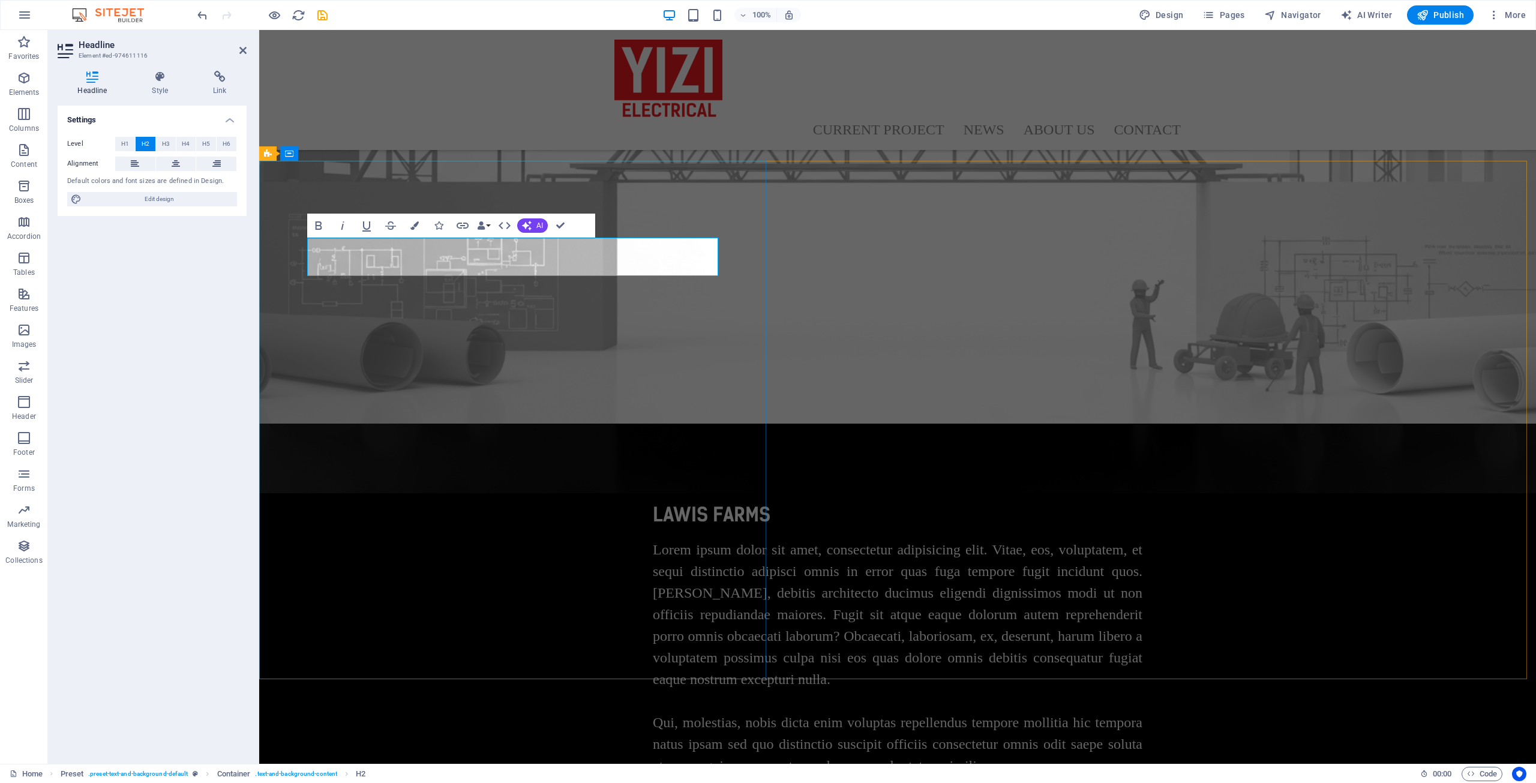
click at [653, 500] on h2 "Lawis Farms" at bounding box center [897, 514] width 489 height 29
click at [653, 500] on h2 "[PERSON_NAME] Farms" at bounding box center [897, 514] width 489 height 29
click at [653, 539] on div "Lorem ipsum dolor sit amet, consectetur adipisicing elit. Vitae, eos, voluptate…" at bounding box center [897, 658] width 489 height 238
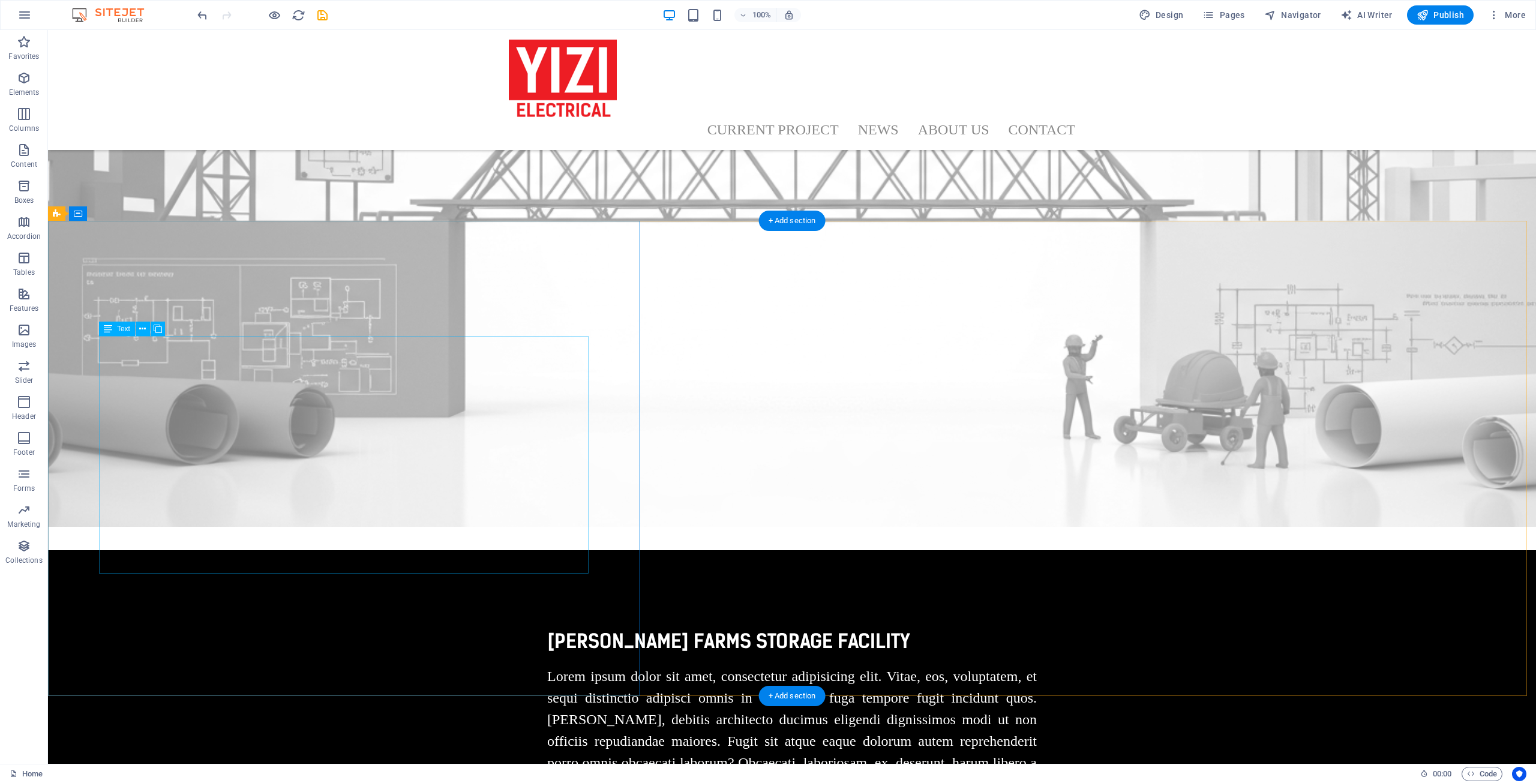
scroll to position [600, 0]
